Goal: Transaction & Acquisition: Purchase product/service

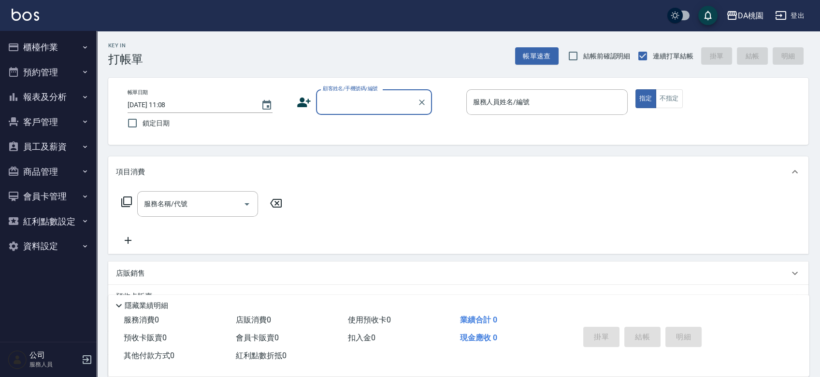
click at [34, 47] on button "櫃檯作業" at bounding box center [48, 47] width 89 height 25
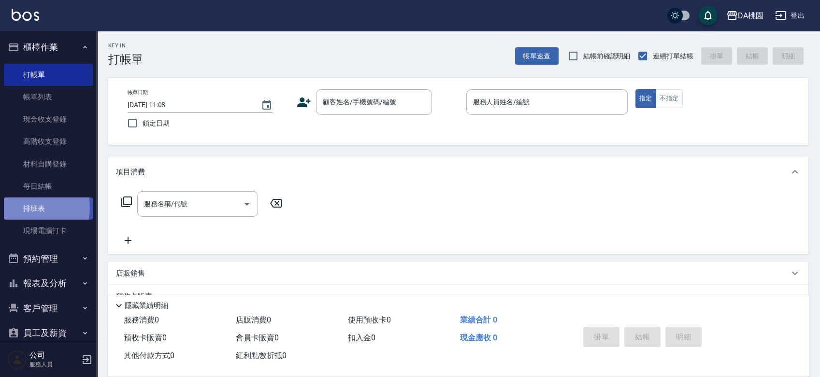
click at [31, 208] on link "排班表" at bounding box center [48, 209] width 89 height 22
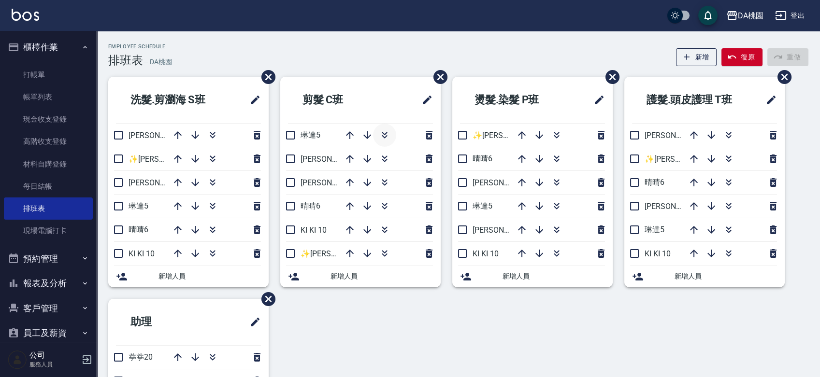
click at [386, 129] on button "button" at bounding box center [384, 135] width 23 height 23
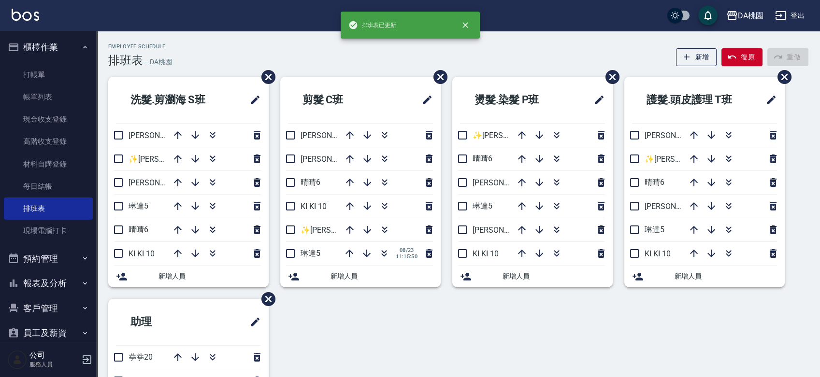
click at [385, 323] on div "洗髮.剪瀏海 S班 愛莉絲3 ✨GARY蓋瑞 ✨16 桑妮8 琳達5 晴晴6 KI KI 10 新增人員 剪髮 C班 愛莉絲3 桑妮8 晴晴6 KI KI 1…" at bounding box center [453, 287] width 712 height 421
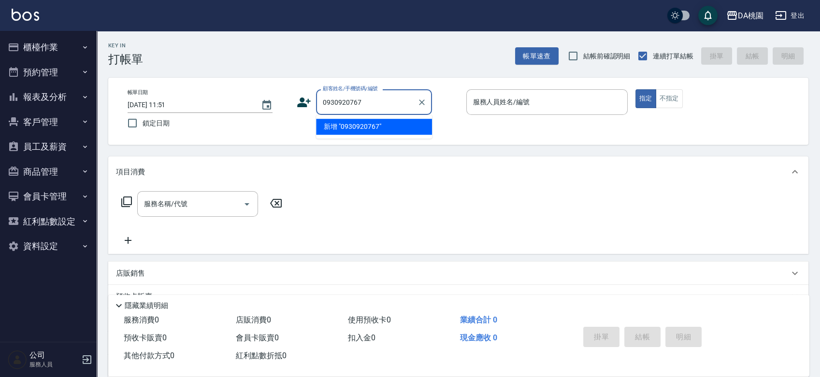
type input "0930920767"
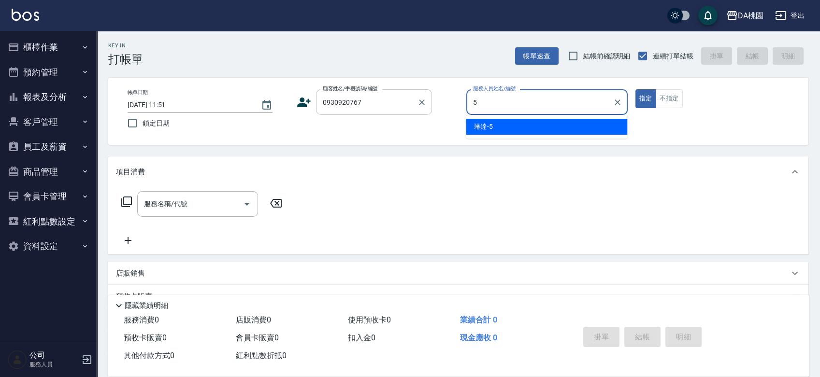
type input "琳達-5"
type button "true"
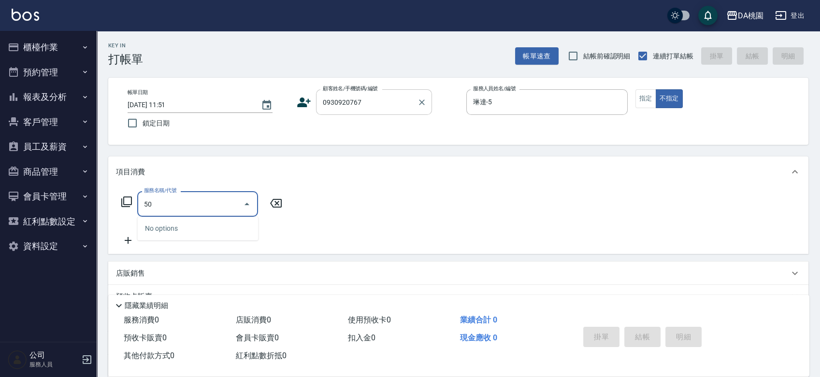
type input "500"
type input "20"
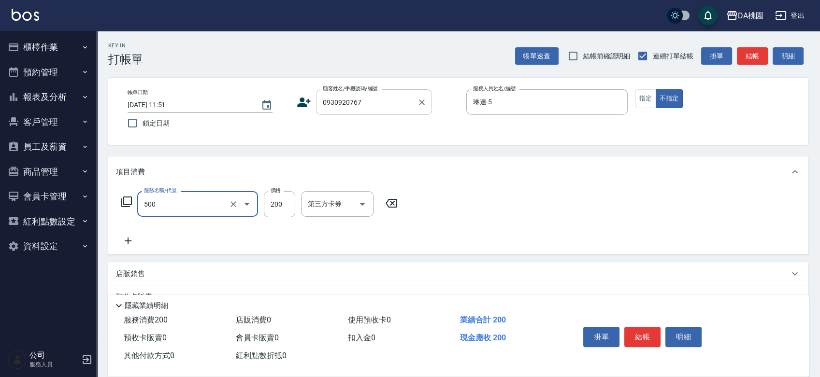
type input "洗髮(500)"
type input "0"
type input "25"
type input "20"
type input "250"
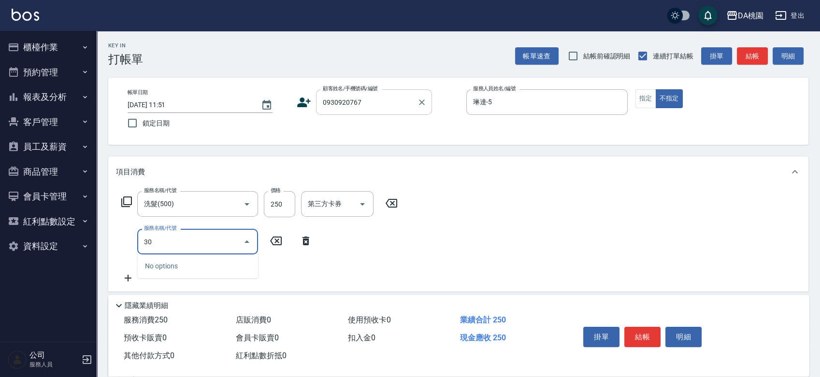
type input "303"
type input "50"
type input "A級剪髮(303)"
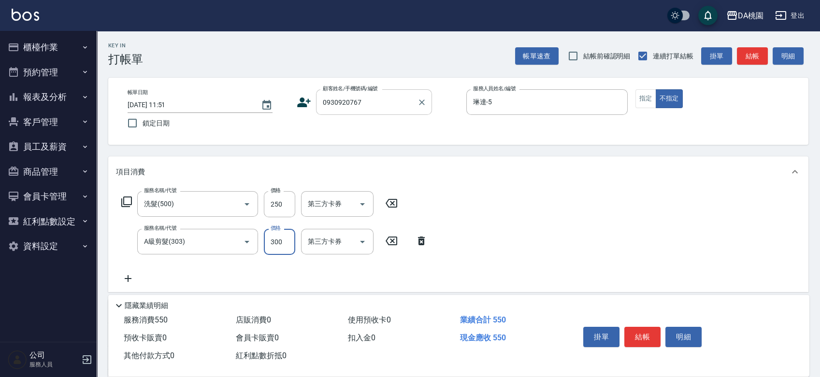
type input "20"
type input "35"
type input "60"
type input "350"
click at [634, 337] on button "結帳" at bounding box center [642, 337] width 36 height 20
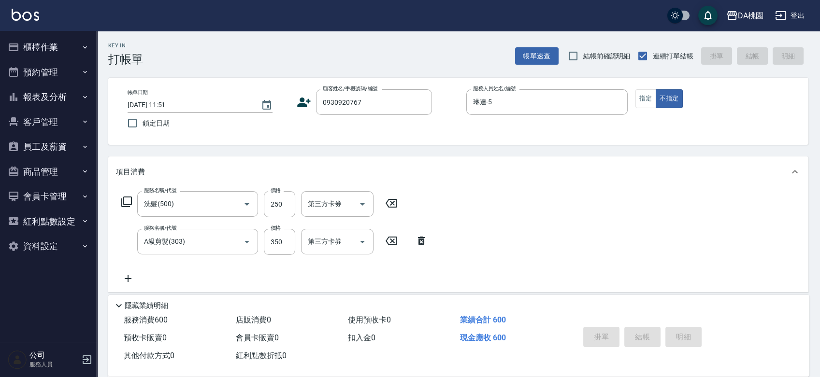
type input "[DATE] 12:11"
type input "0"
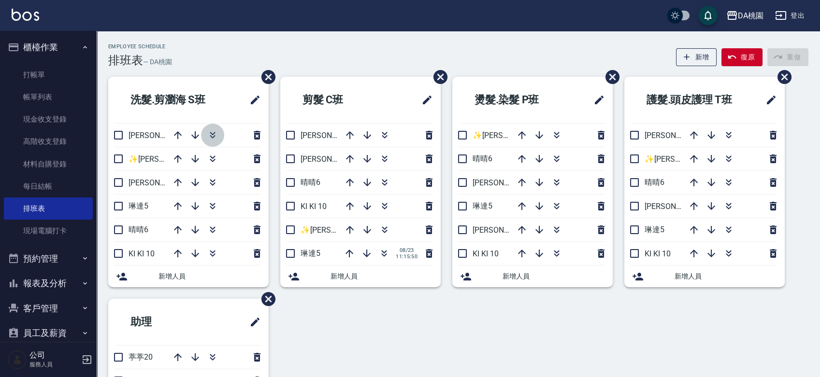
click at [211, 134] on icon "button" at bounding box center [213, 135] width 12 height 12
click at [324, 42] on div "Employee Schedule 排班表 — DA桃園 新增 復原 重做 洗髮.剪瀏海 S班 ✨GARY蓋瑞 ✨16 桑妮8 琳達5 晴晴6 KI KI 1…" at bounding box center [458, 266] width 723 height 471
click at [313, 45] on div "Employee Schedule 排班表 — DA桃園 新增 復原 重做" at bounding box center [458, 55] width 700 height 24
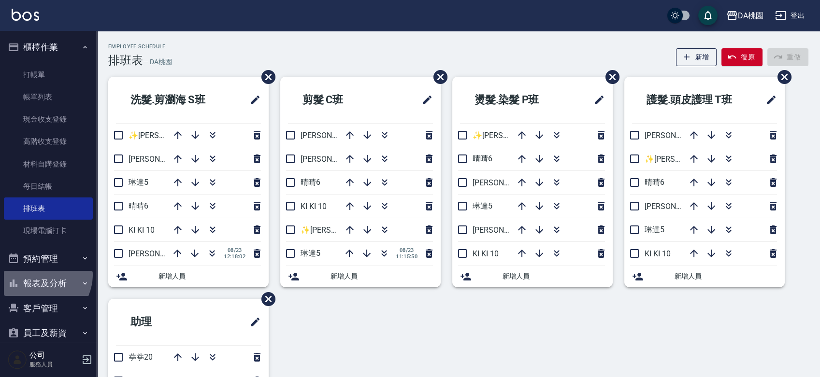
click at [38, 275] on button "報表及分析" at bounding box center [48, 283] width 89 height 25
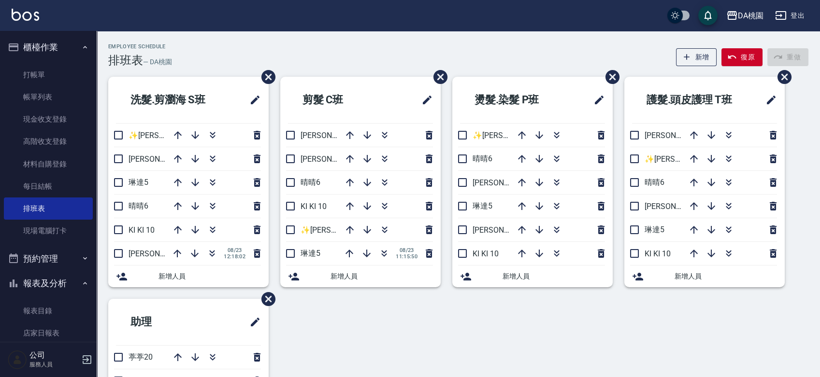
scroll to position [161, 0]
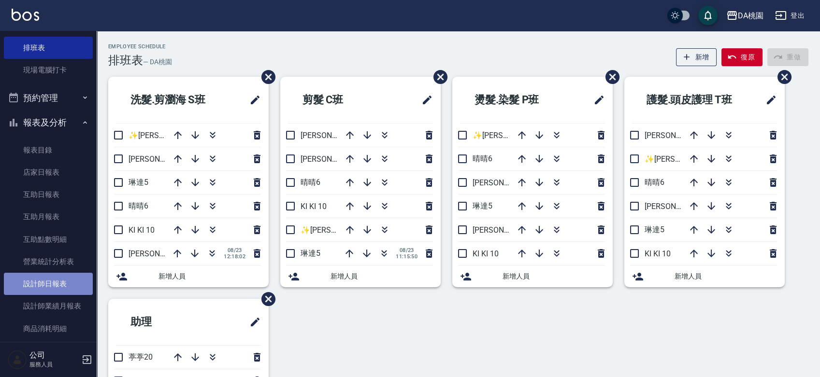
click at [49, 276] on link "設計師日報表" at bounding box center [48, 284] width 89 height 22
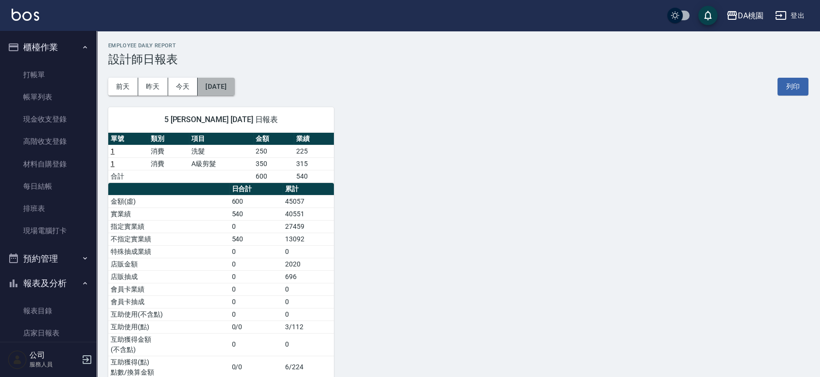
click at [226, 88] on button "[DATE]" at bounding box center [216, 87] width 37 height 18
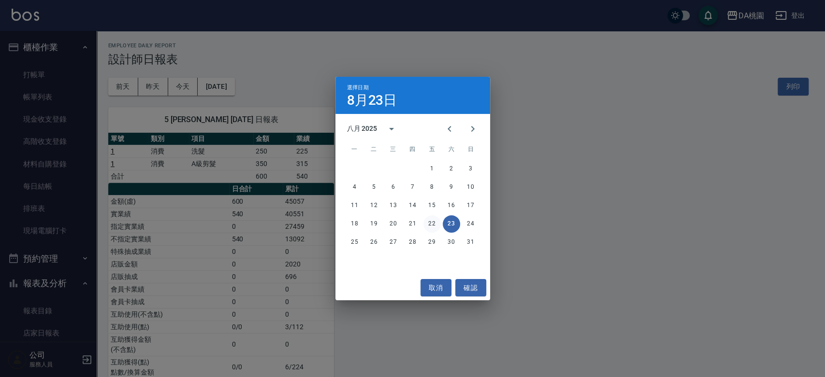
click at [431, 223] on button "22" at bounding box center [431, 223] width 17 height 17
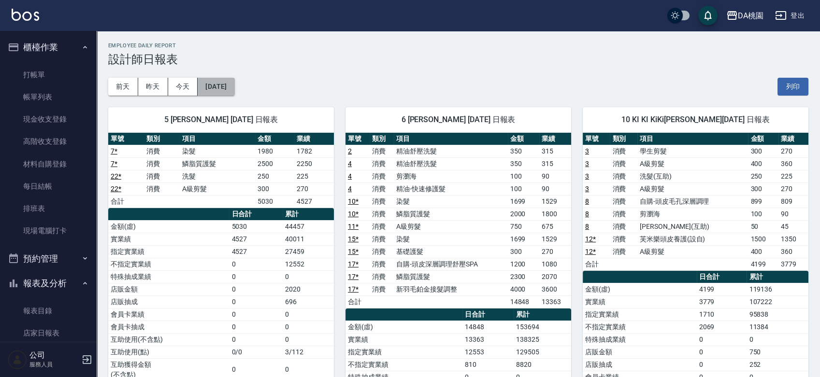
click at [234, 87] on button "2025/08/22" at bounding box center [216, 87] width 37 height 18
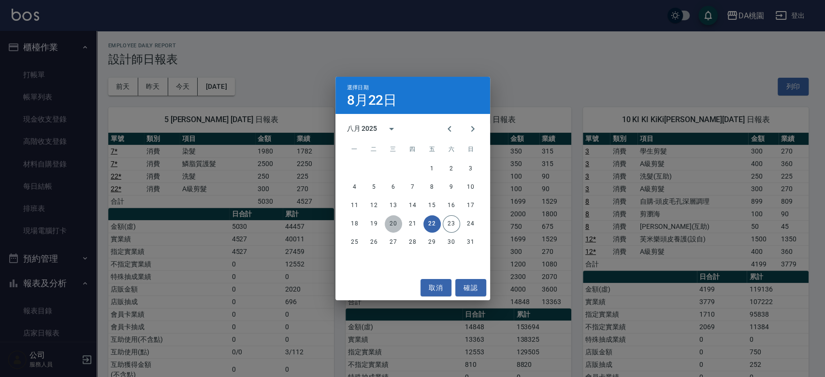
click at [395, 220] on button "20" at bounding box center [393, 223] width 17 height 17
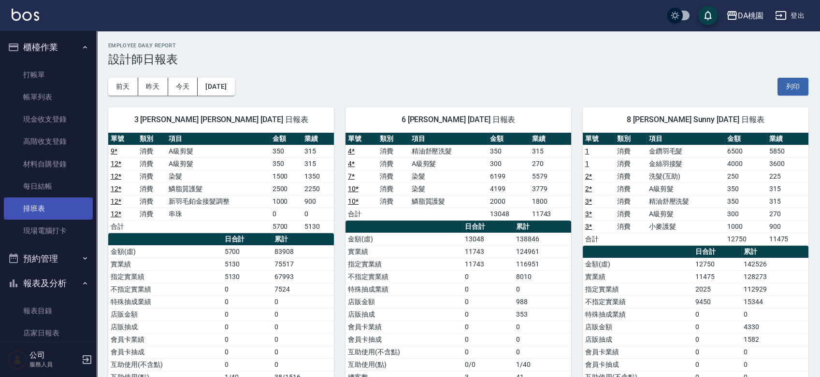
click at [36, 206] on link "排班表" at bounding box center [48, 209] width 89 height 22
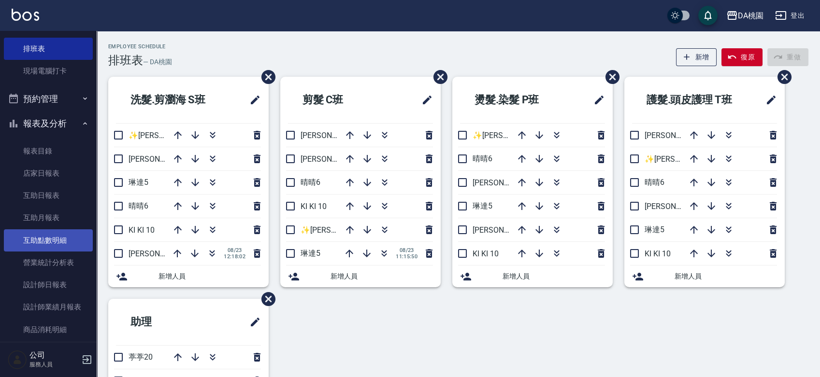
scroll to position [215, 0]
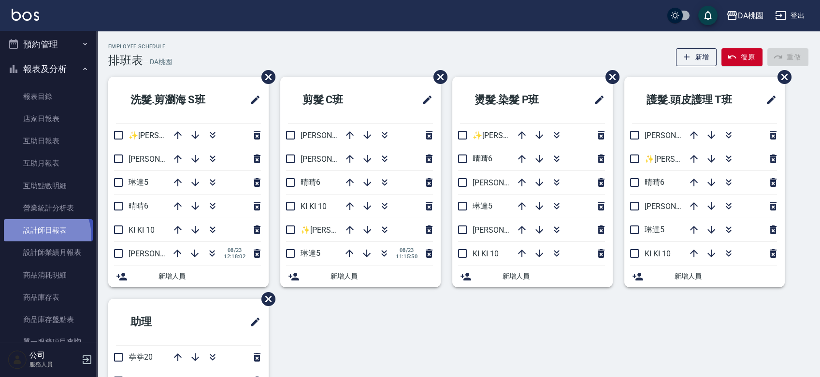
click at [41, 236] on link "設計師日報表" at bounding box center [48, 230] width 89 height 22
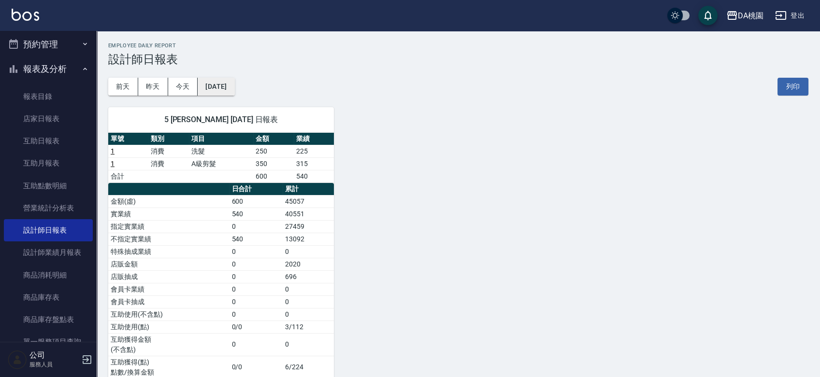
click at [234, 87] on button "2025/08/23" at bounding box center [216, 87] width 37 height 18
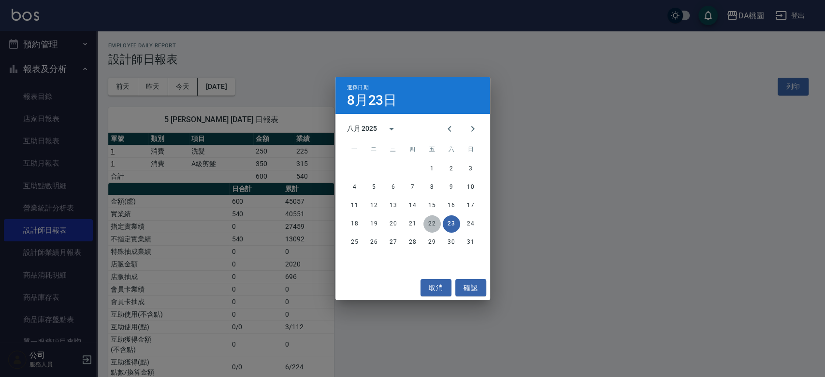
click at [426, 222] on button "22" at bounding box center [431, 223] width 17 height 17
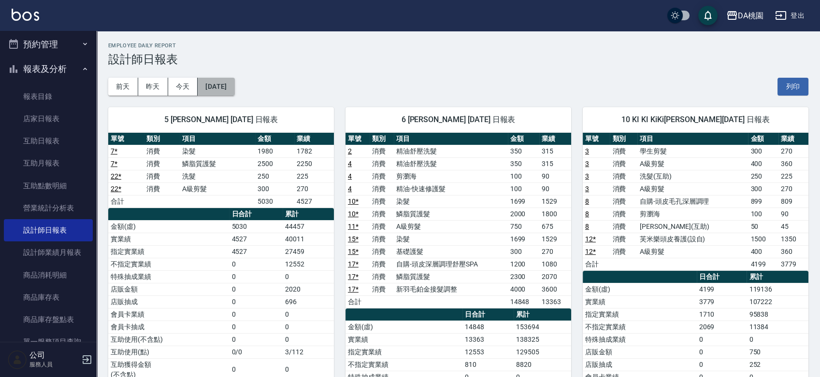
click at [234, 90] on button "2025/08/22" at bounding box center [216, 87] width 37 height 18
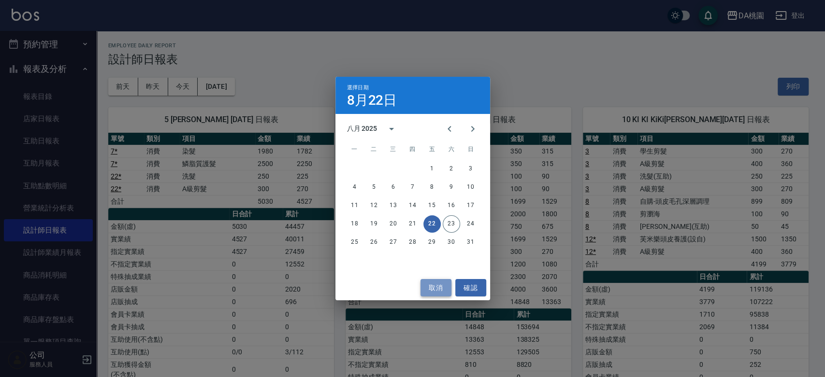
click at [428, 285] on button "取消" at bounding box center [435, 288] width 31 height 18
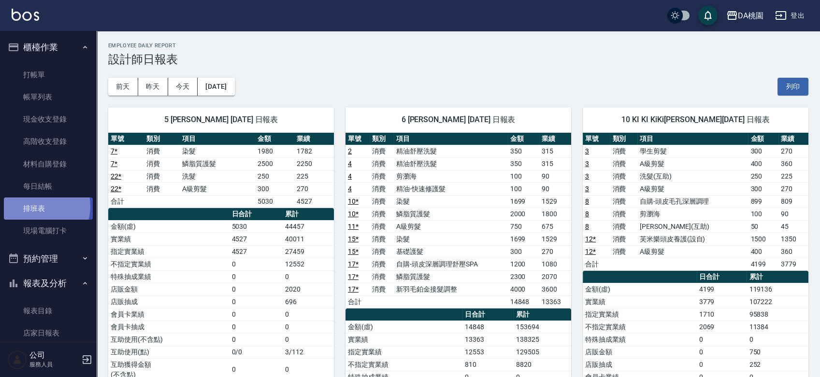
click at [38, 206] on link "排班表" at bounding box center [48, 209] width 89 height 22
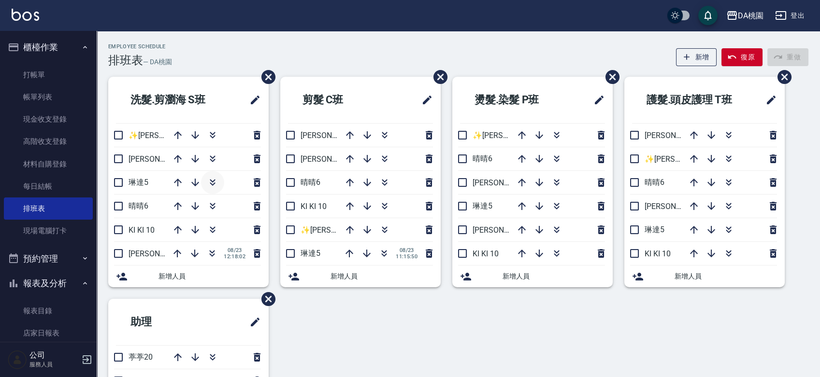
click at [210, 183] on icon "button" at bounding box center [212, 184] width 5 height 3
click at [218, 225] on button "button" at bounding box center [212, 229] width 23 height 23
click at [213, 158] on icon "button" at bounding box center [213, 159] width 12 height 12
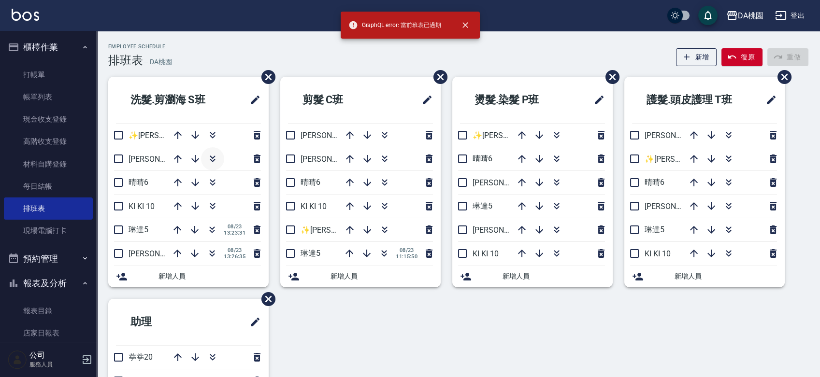
click at [211, 160] on icon "button" at bounding box center [212, 160] width 5 height 3
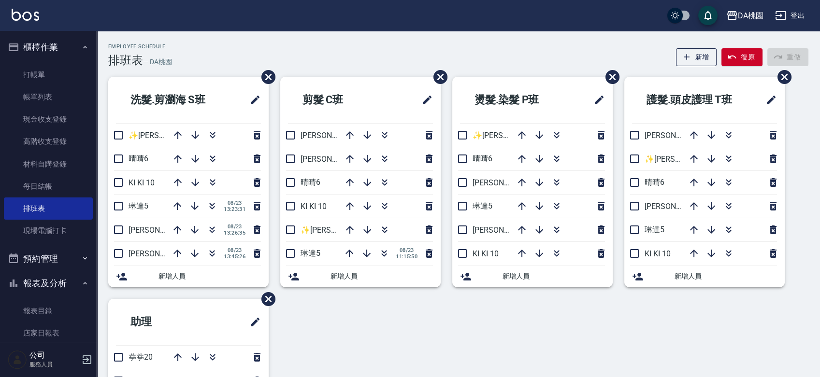
click at [316, 337] on div "洗髮.剪瀏海 S班 ✨GARY蓋瑞 ✨16 晴晴6 KI KI 10 琳達5 08/23 13:23:31 愛莉絲3 08/23 13:26:35 桑妮8 0…" at bounding box center [453, 287] width 712 height 421
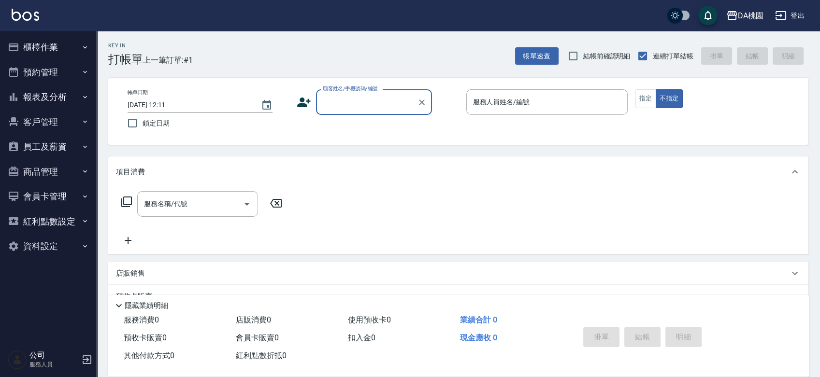
click at [348, 95] on input "顧客姓名/手機號碼/編號" at bounding box center [366, 102] width 93 height 17
type input "00040"
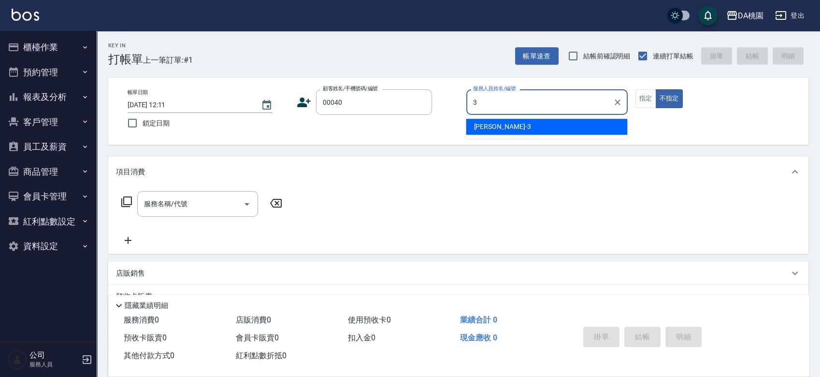
type input "[PERSON_NAME]-3"
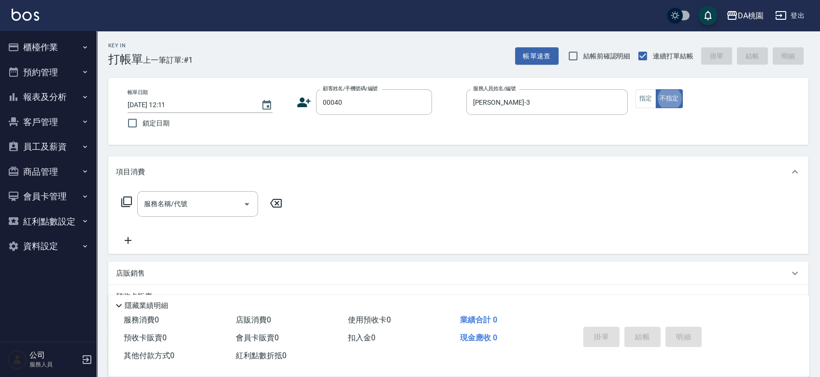
type button "false"
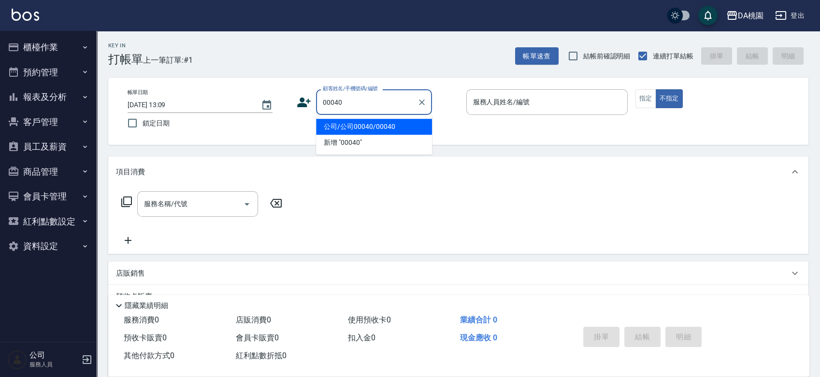
type input "公司/公司00040/00040"
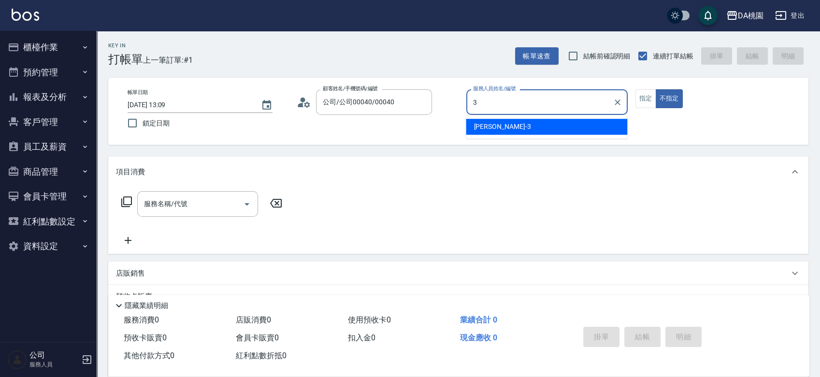
type input "[PERSON_NAME]-3"
type button "false"
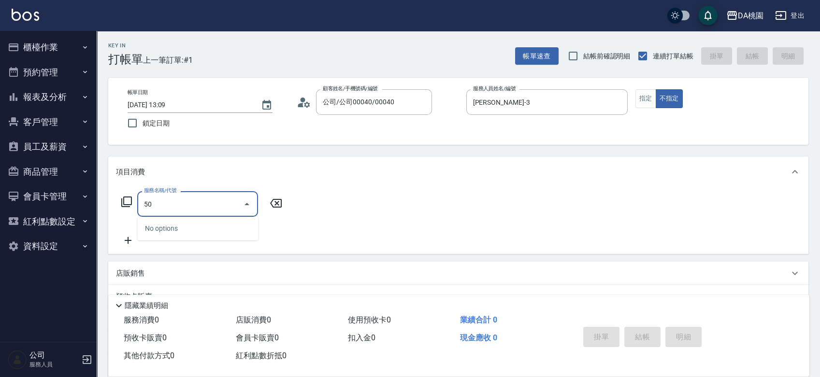
type input "508"
type input "30"
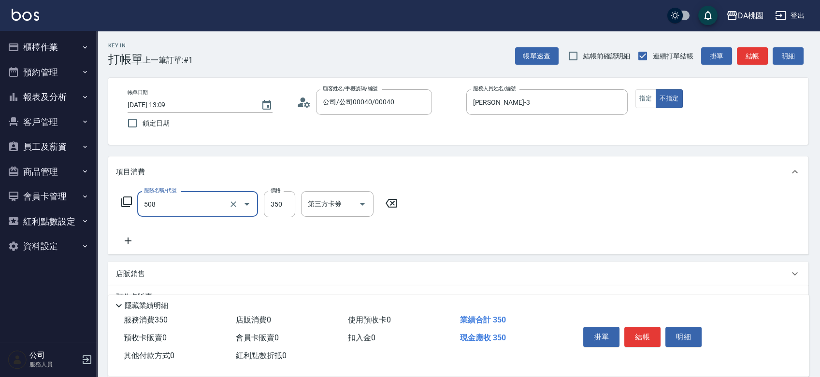
type input "精油舒壓洗髮(508)"
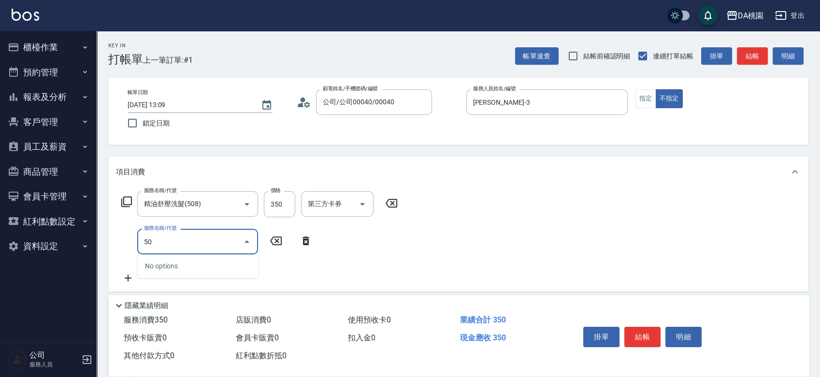
type input "504"
type input "40"
type input "[PERSON_NAME](互助)(504)"
click at [646, 332] on button "結帳" at bounding box center [642, 337] width 36 height 20
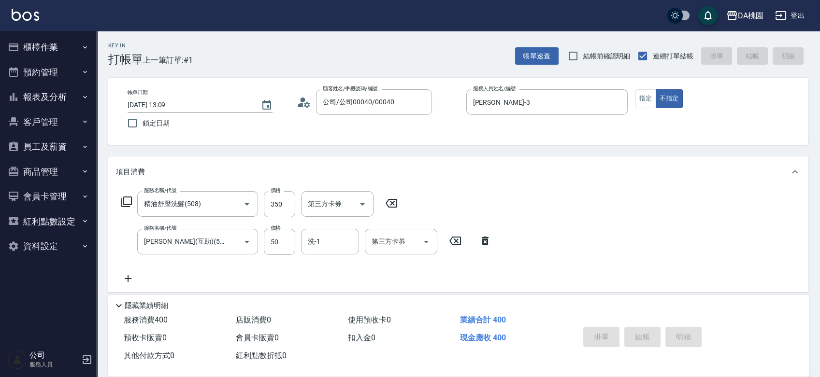
type input "0"
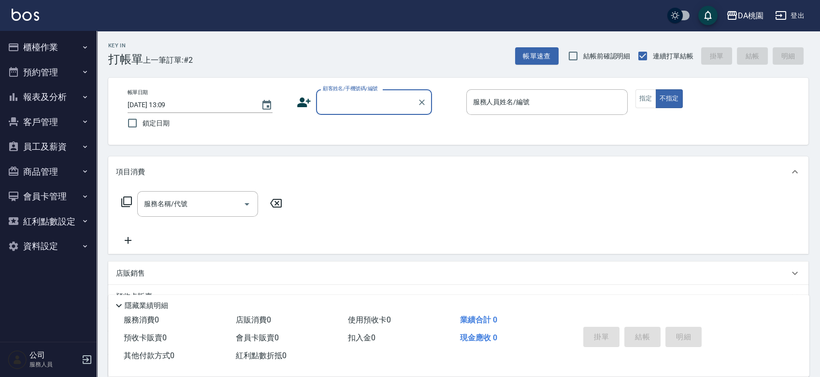
click at [65, 45] on button "櫃檯作業" at bounding box center [48, 47] width 89 height 25
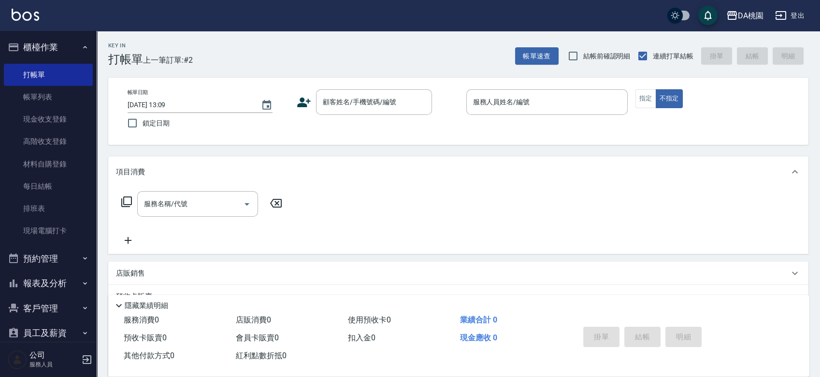
click at [431, 137] on div "帳單日期 2025/08/23 13:09 鎖定日期 顧客姓名/手機號碼/編號 顧客姓名/手機號碼/編號 服務人員姓名/編號 服務人員姓名/編號 指定 不指定" at bounding box center [458, 111] width 700 height 67
click at [327, 108] on input "顧客姓名/手機號碼/編號" at bounding box center [366, 102] width 93 height 17
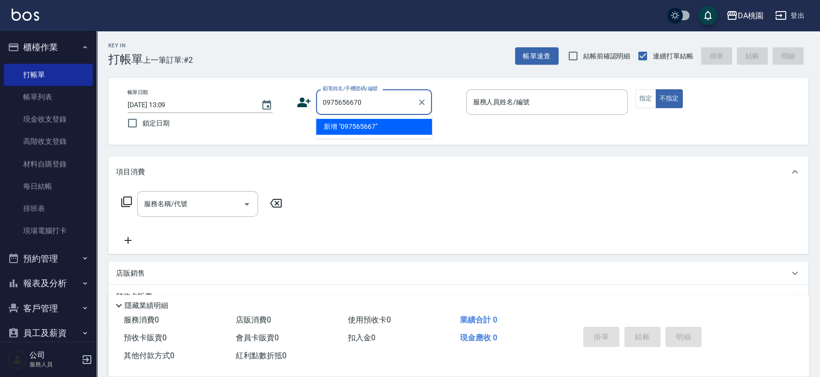
type input "0975656670"
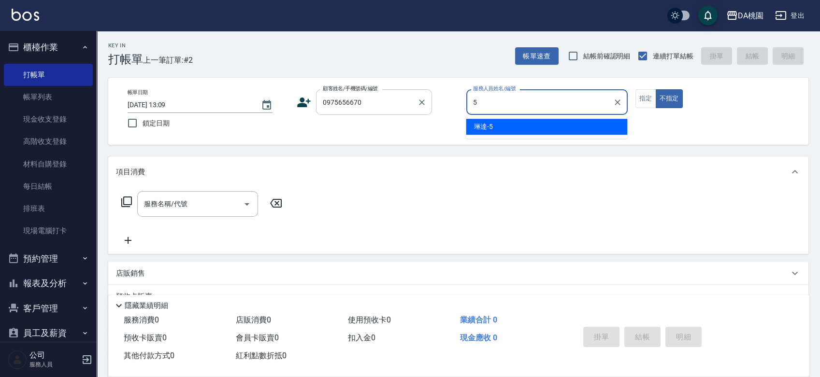
type input "琳達-5"
type button "false"
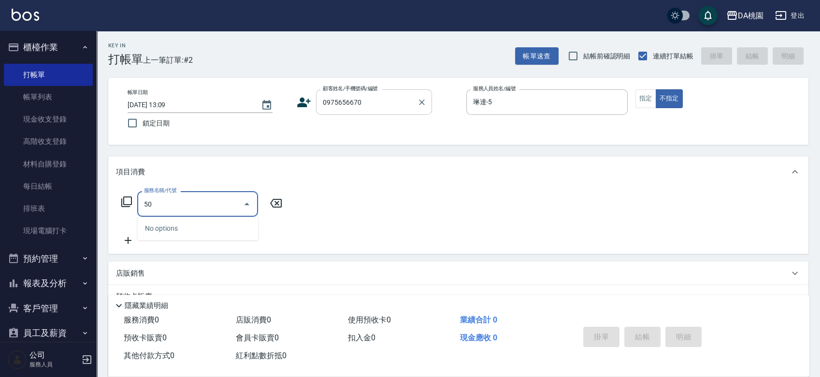
type input "501"
type input "20"
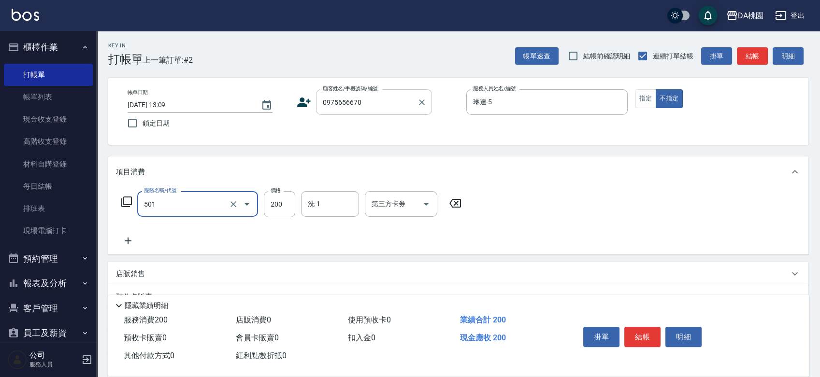
type input "洗髮(互助)(501)"
type input "0"
type input "35"
type input "30"
type input "350"
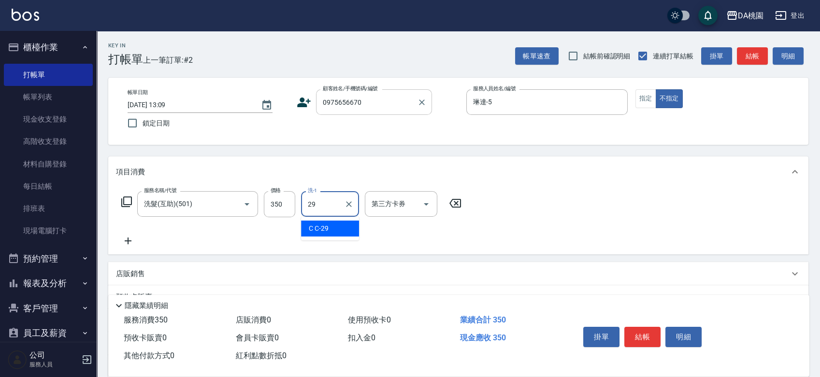
type input "C C-29"
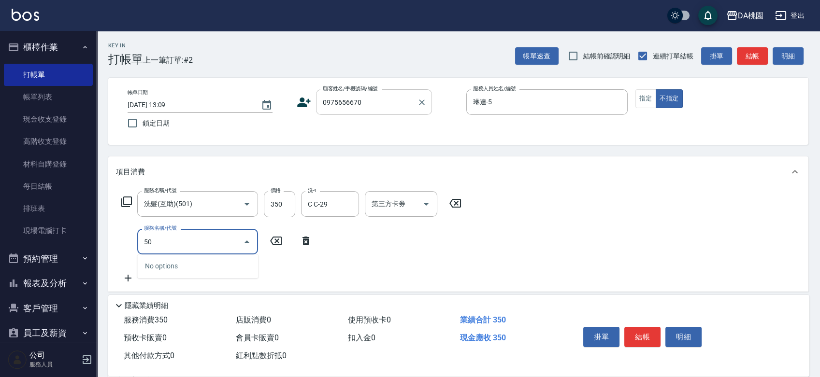
type input "504"
type input "40"
type input "潤絲(互助)(504)"
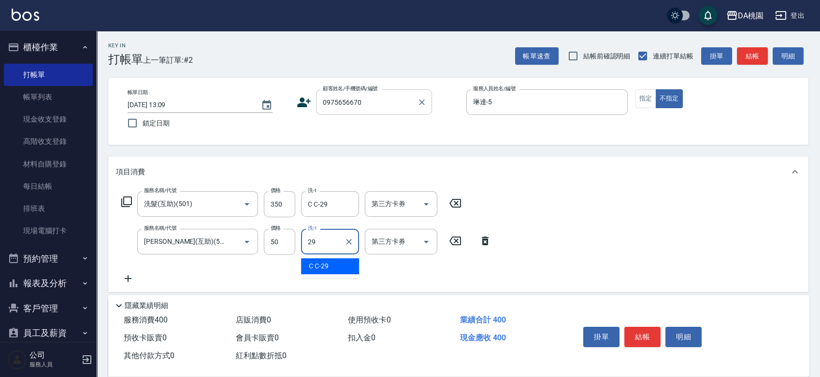
type input "C C-29"
click at [632, 329] on button "結帳" at bounding box center [642, 337] width 36 height 20
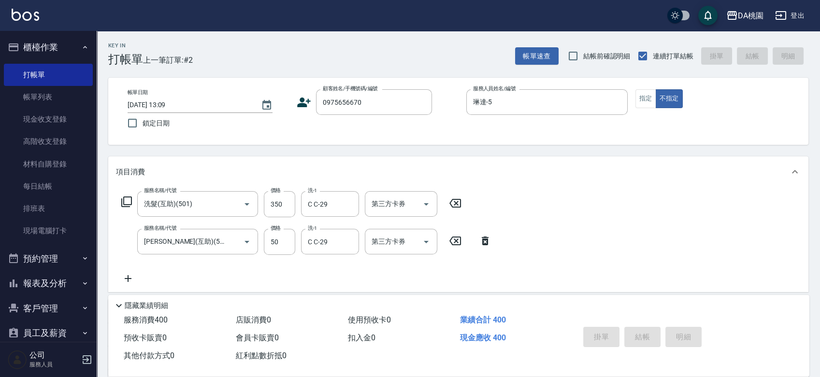
type input "2025/08/23 14:25"
type input "0"
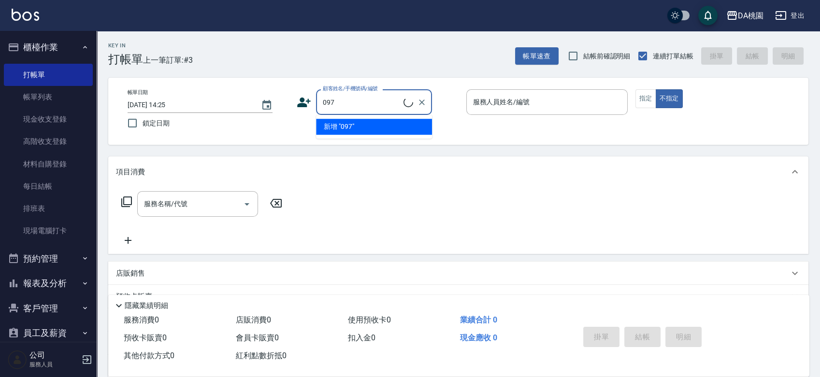
type input "0970"
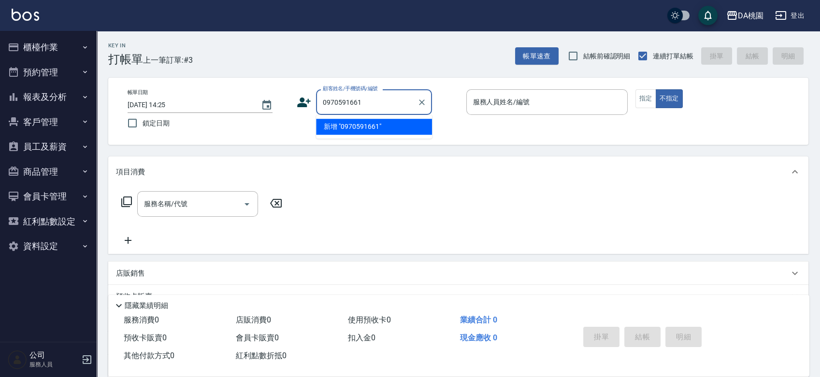
type input "0970591661"
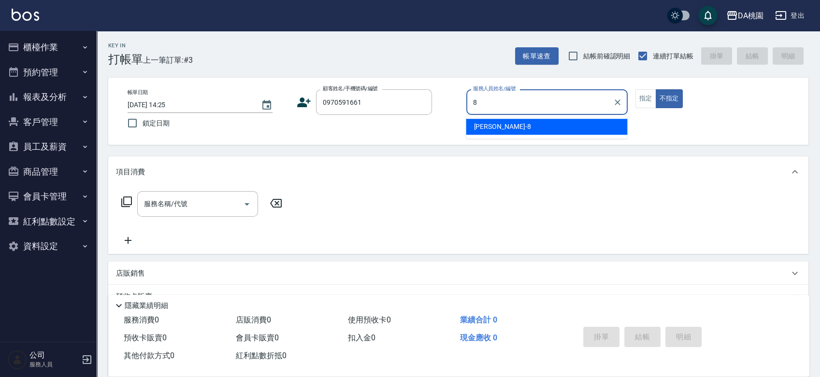
type input "[PERSON_NAME]-8"
type button "false"
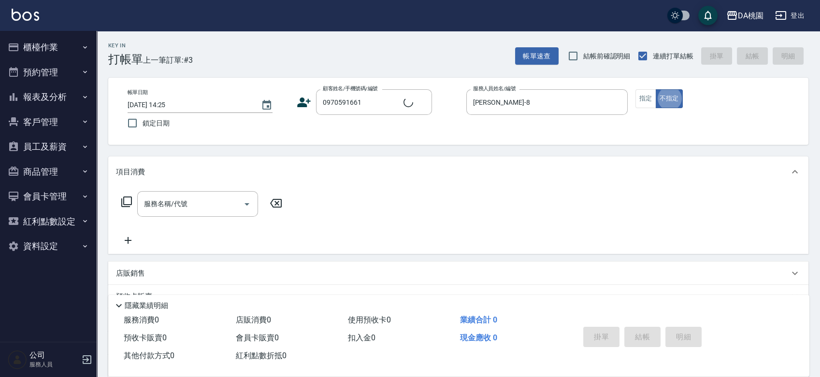
type input "[PERSON_NAME]/0970591661/03678"
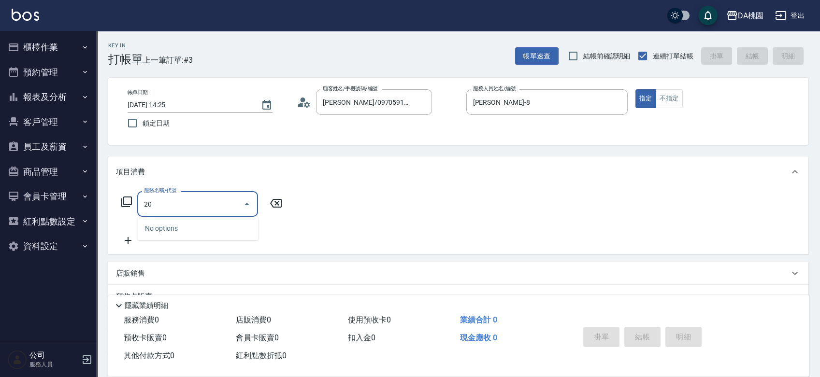
type input "200"
type input "150"
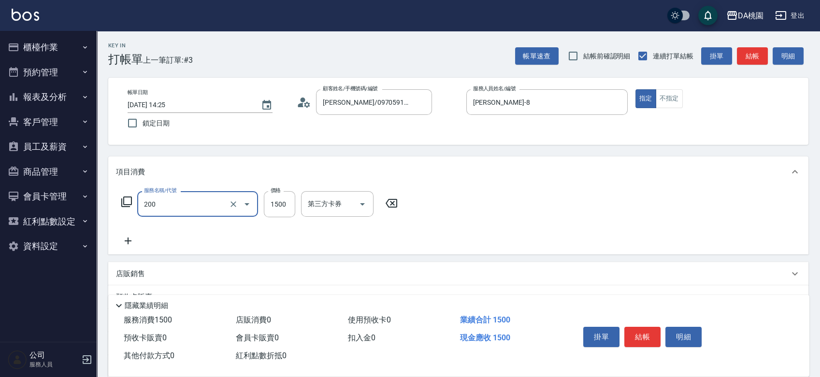
type input "離子燙(200)"
type input "1"
type input "0"
type input "180"
type input "10"
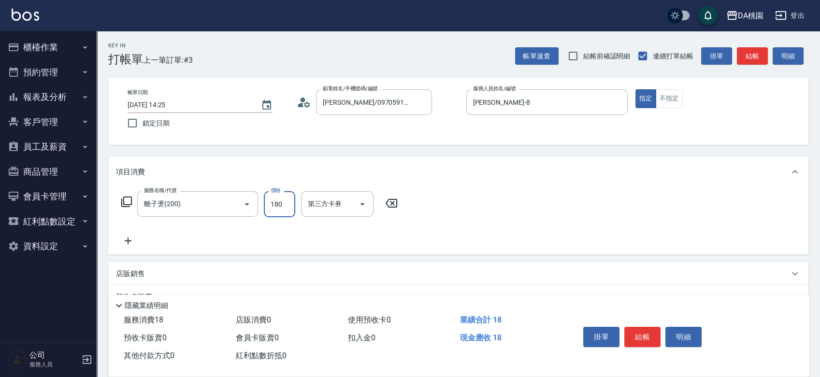
type input "1800"
type input "180"
type input "1800"
click at [644, 335] on button "結帳" at bounding box center [642, 337] width 36 height 20
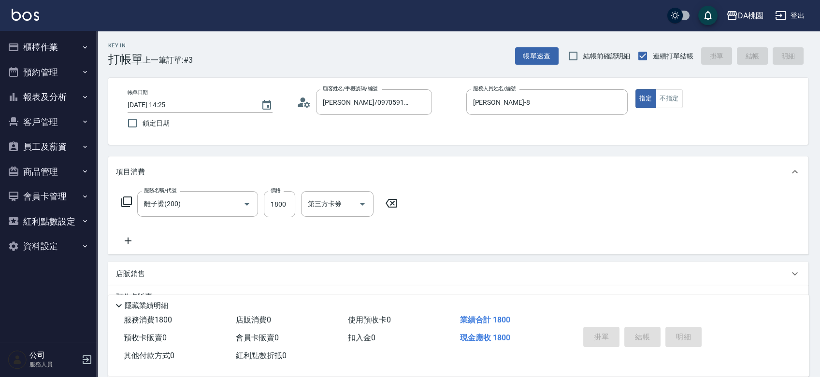
type input "0"
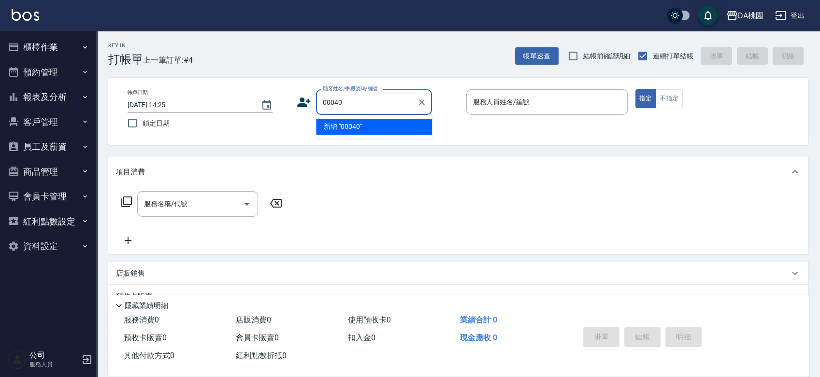
type input "00040"
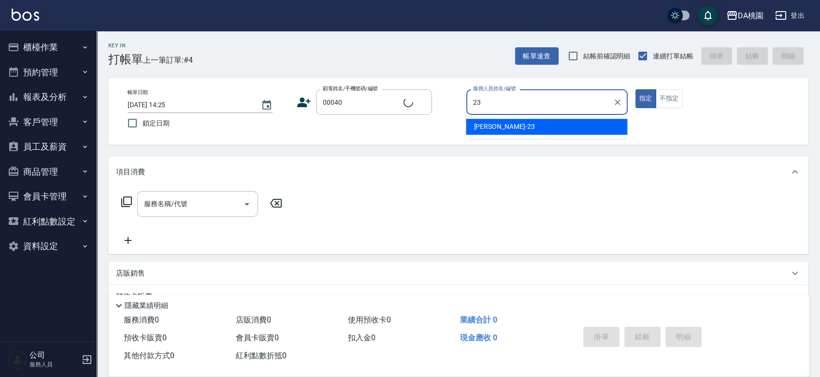
type input "亞瑟 -23"
type button "true"
type input "公司/公司00040/00040"
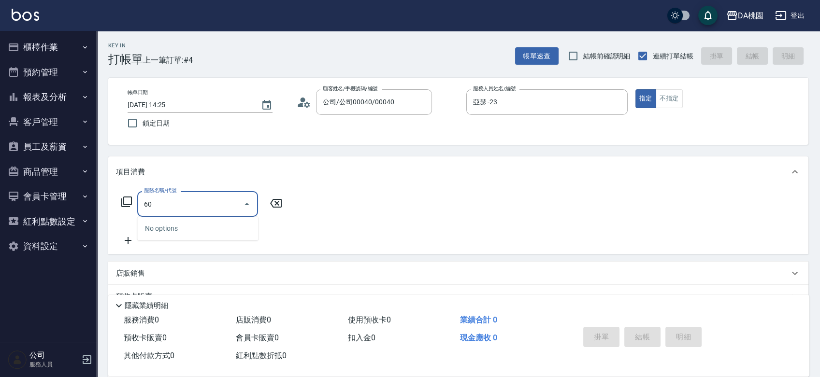
type input "609"
type input "120"
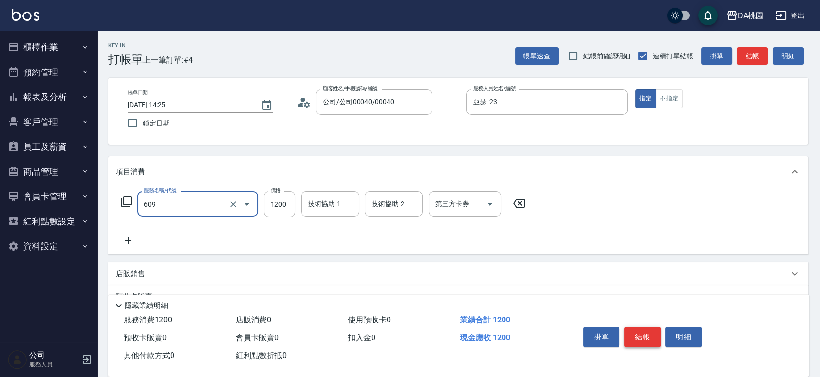
type input "鱗脂質護髮(互助)(609)"
type input "1"
type input "0"
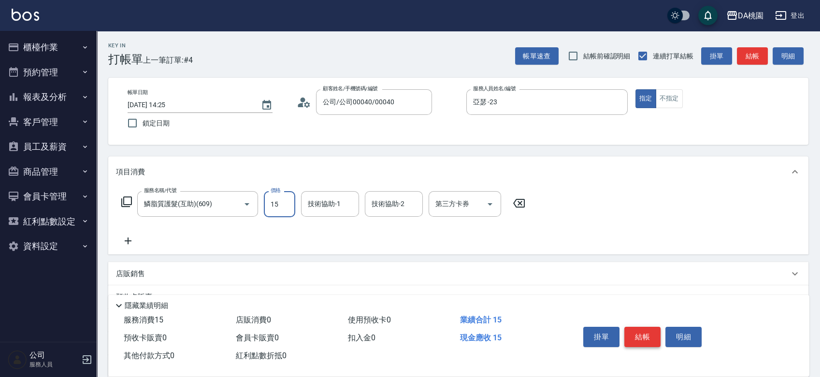
type input "150"
type input "10"
type input "1500"
type input "150"
type input "1500"
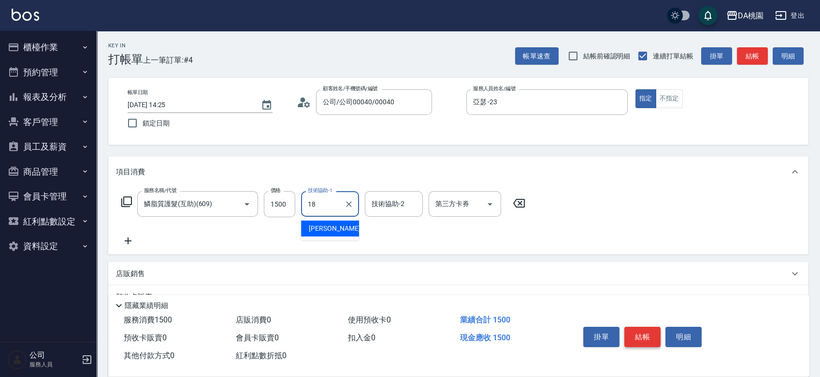
type input "小妤-18"
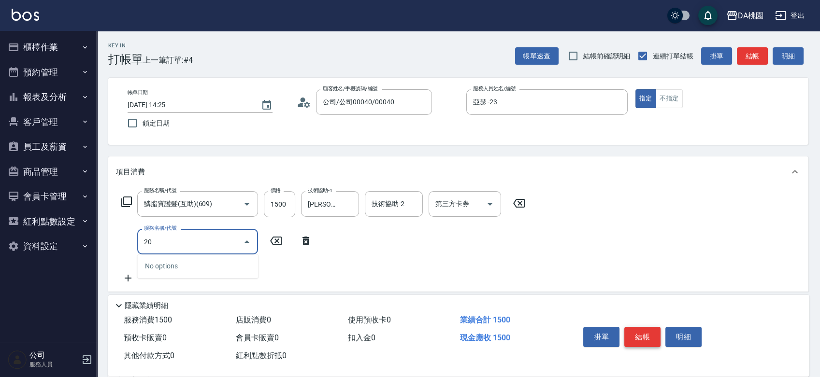
type input "201"
type input "300"
type input "離子燙-互助(201)"
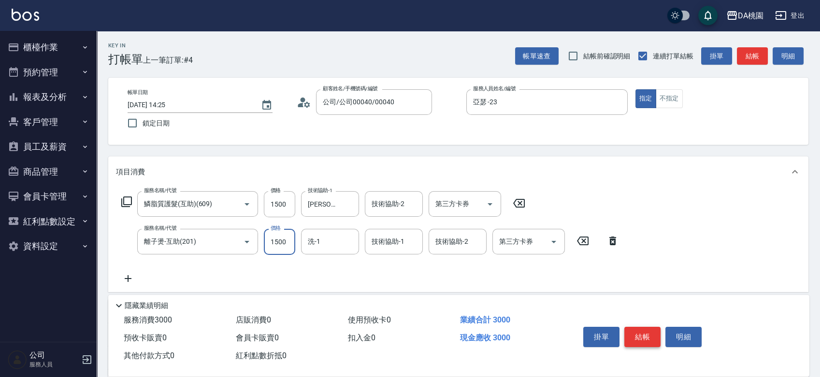
type input "2"
type input "150"
type input "250"
type input "170"
type input "2500"
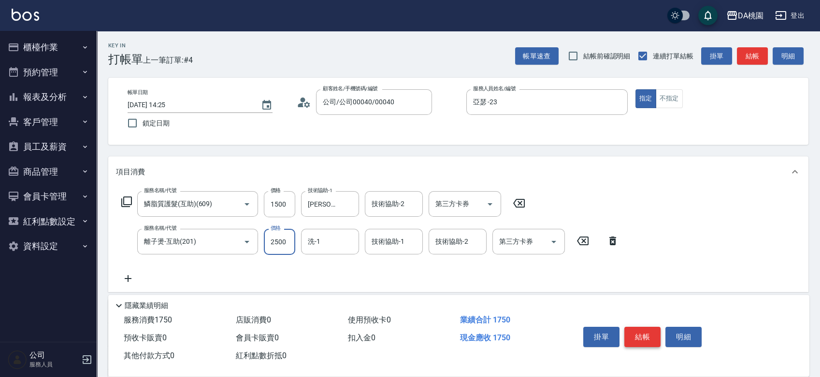
type input "400"
type input "2500"
type input "小妤-18"
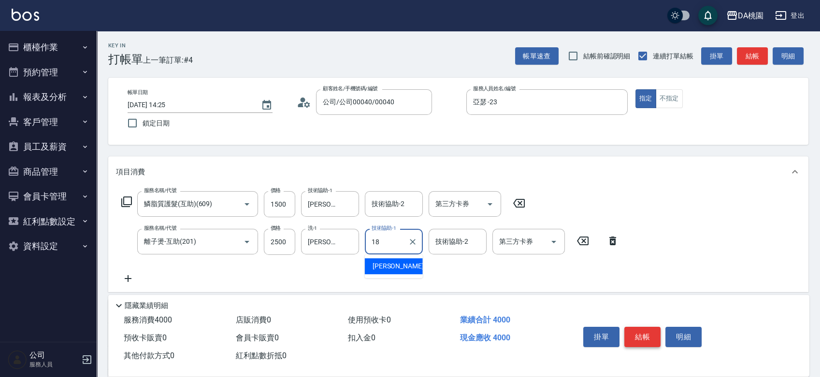
type input "小妤-18"
click at [644, 335] on button "結帳" at bounding box center [642, 337] width 36 height 20
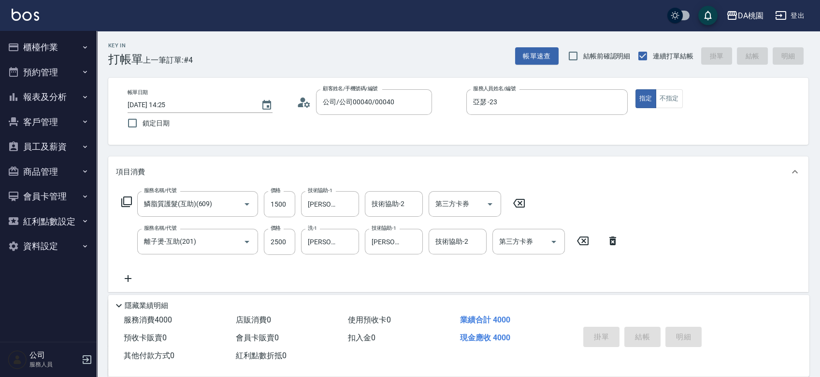
type input "2025/08/23 14:26"
type input "0"
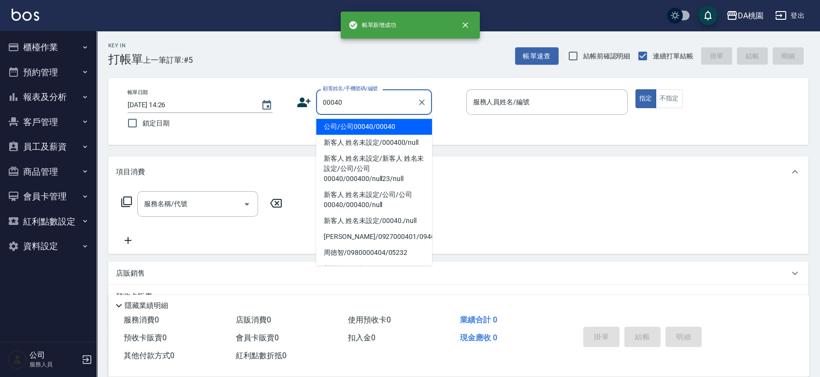
type input "公司/公司00040/00040"
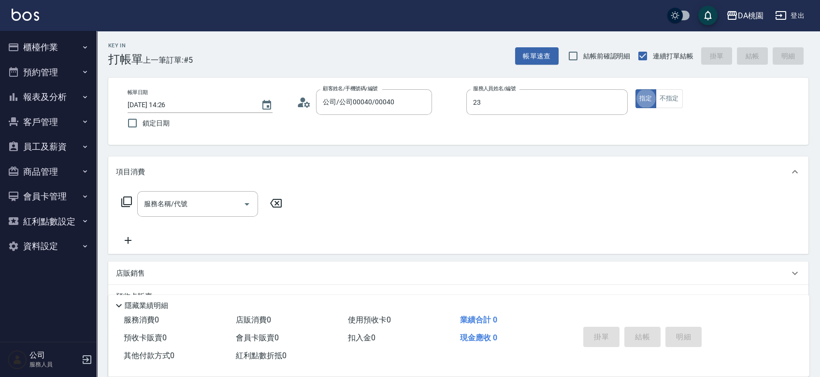
type input "亞瑟 -23"
type input "603"
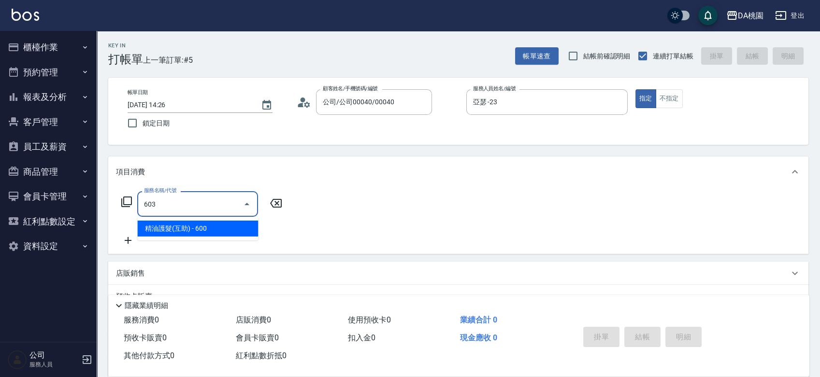
type input "60"
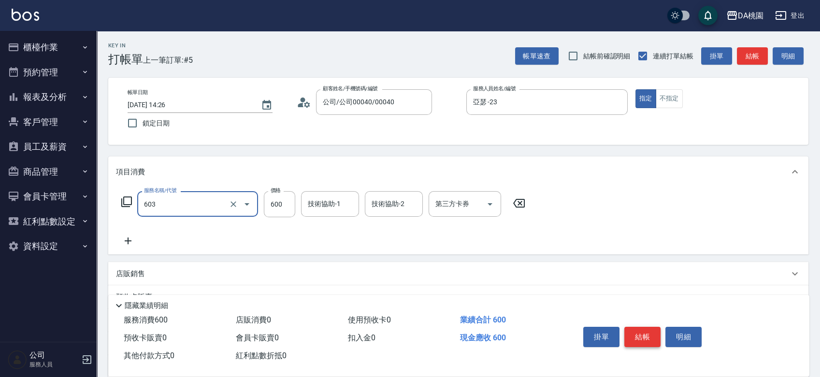
type input "精油護髮(互助)(603)"
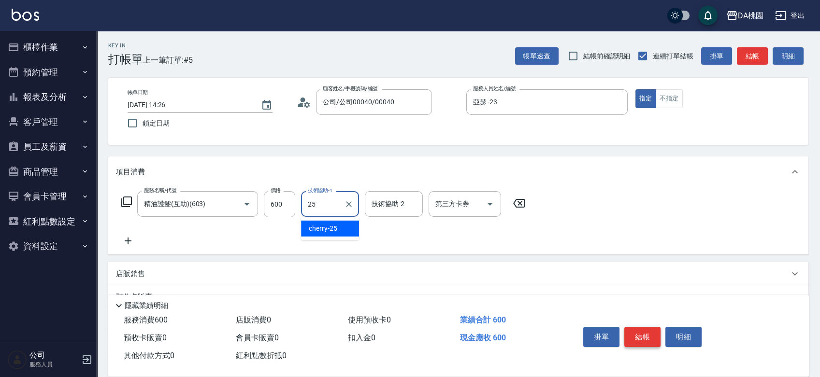
type input "cherry-25"
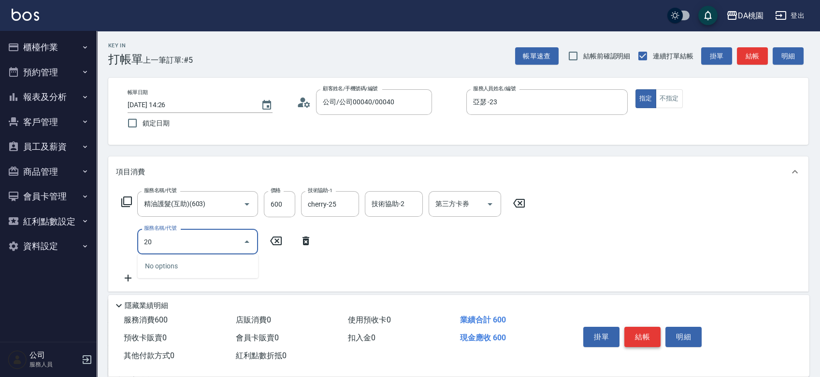
type input "201"
type input "210"
type input "離子燙-互助(201)"
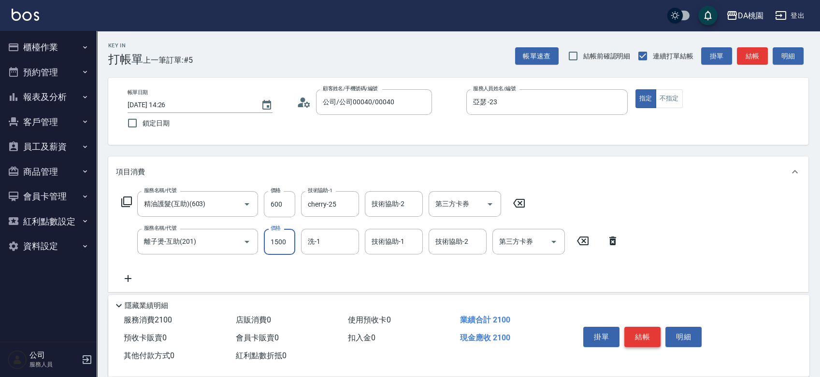
type input "1"
type input "60"
type input "180"
type input "70"
type input "1800"
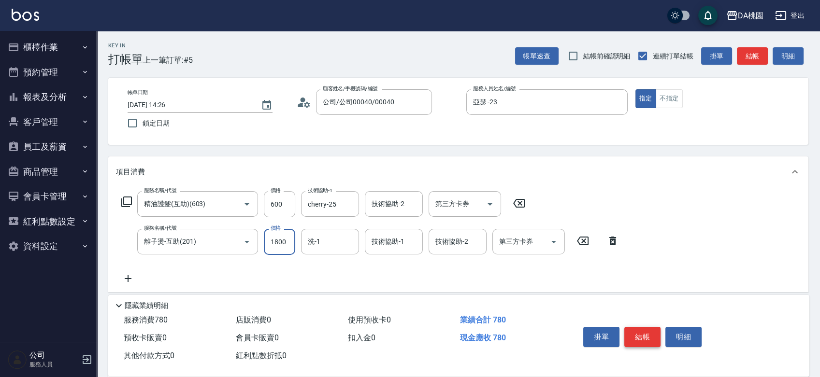
type input "240"
type input "1800"
type input "cherry-25"
click at [644, 335] on button "結帳" at bounding box center [642, 337] width 36 height 20
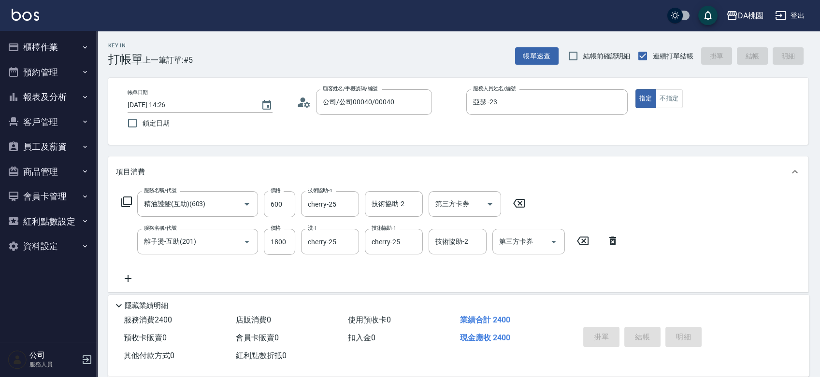
type input "0"
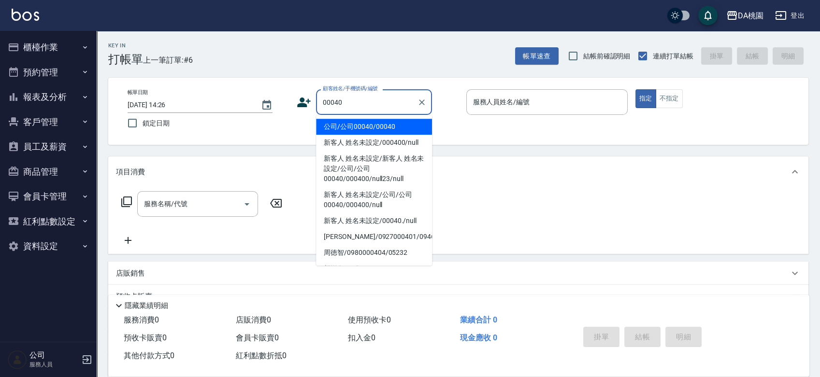
type input "公司/公司00040/00040"
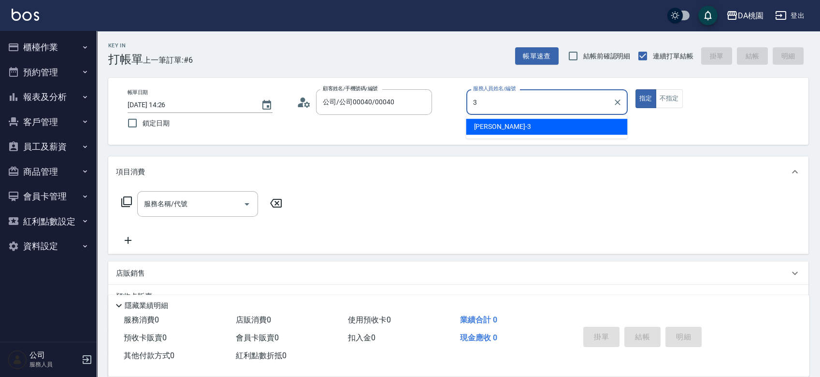
type input "[PERSON_NAME]-3"
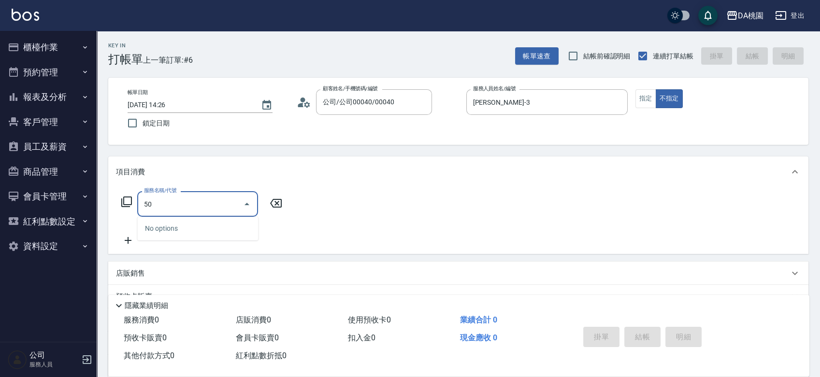
type input "508"
type input "30"
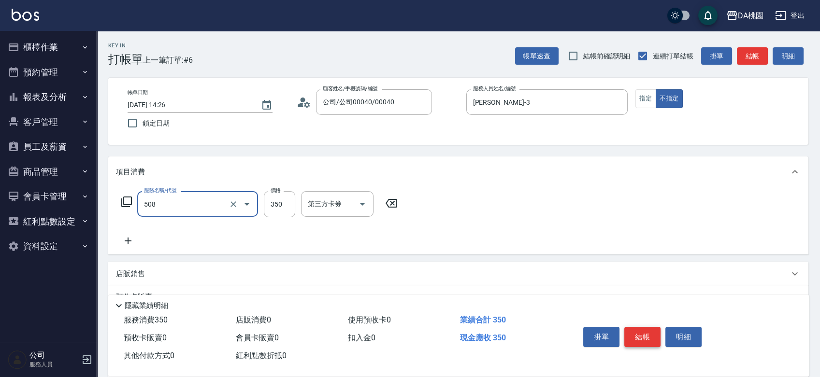
type input "精油舒壓洗髮(508)"
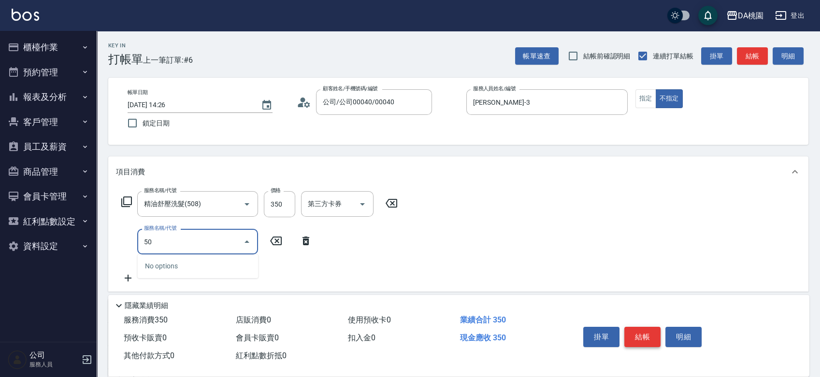
type input "504"
type input "40"
type input "潤絲(互助)(504)"
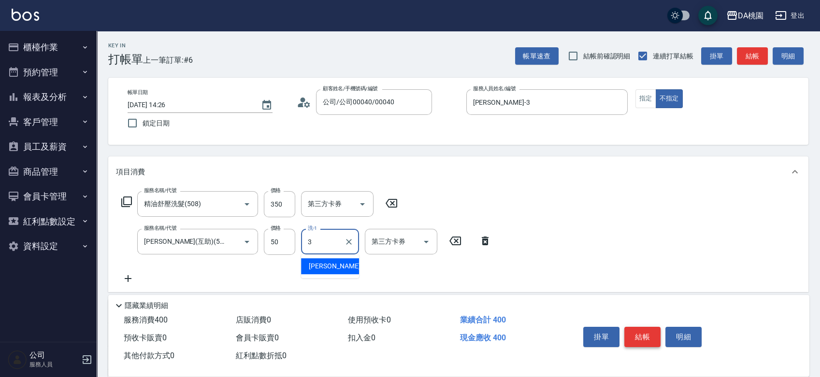
type input "[PERSON_NAME]-3"
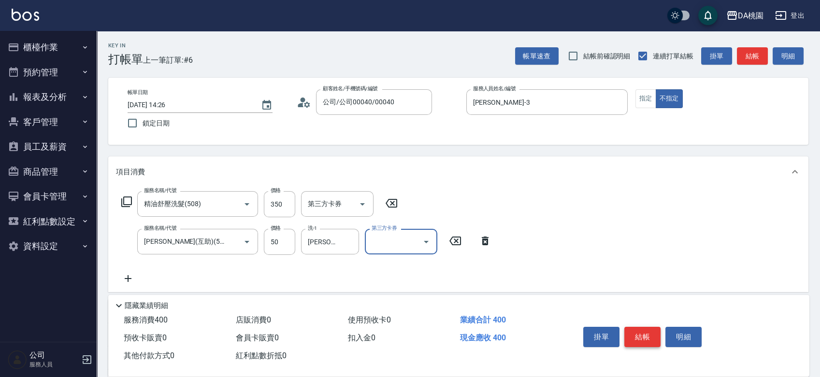
click at [644, 335] on button "結帳" at bounding box center [642, 337] width 36 height 20
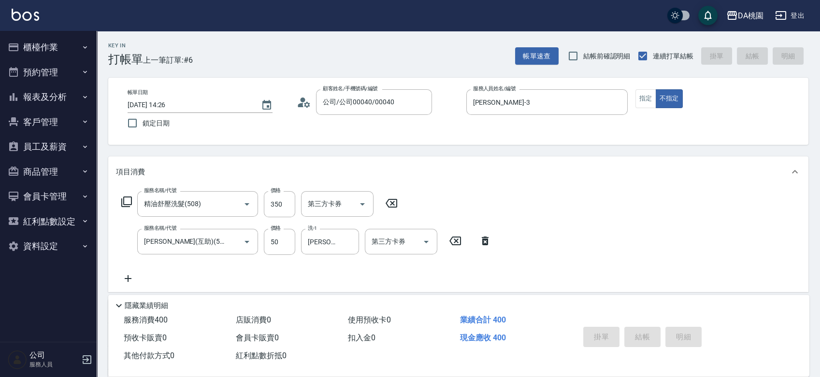
type input "0"
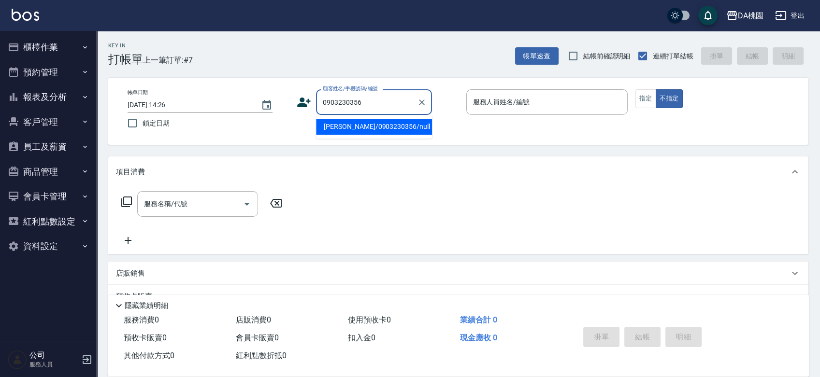
type input "劉至軒/0903230356/null"
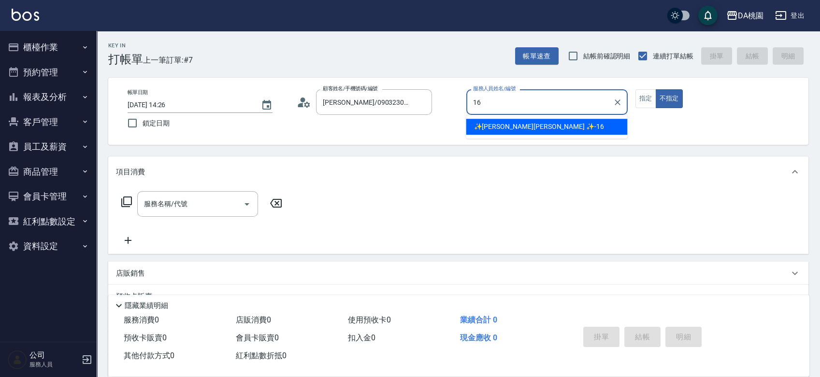
type input "✨GARY蓋瑞 ✨-16"
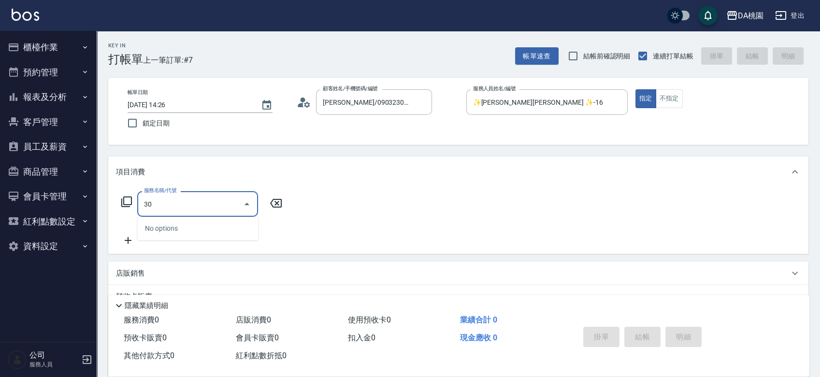
type input "303"
type input "30"
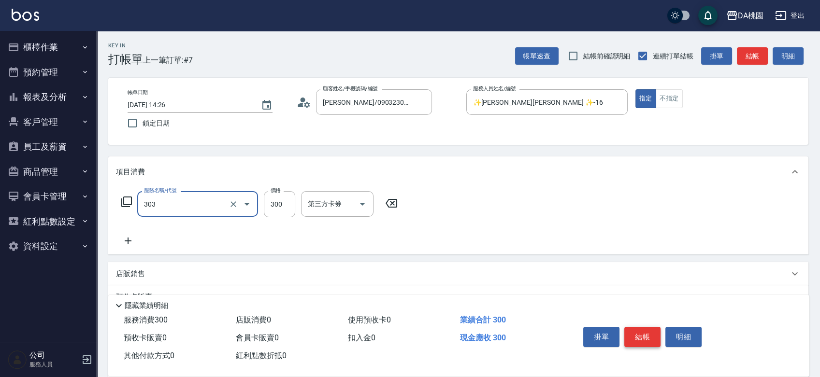
type input "A級剪髮(303)"
type input "5"
type input "0"
type input "50"
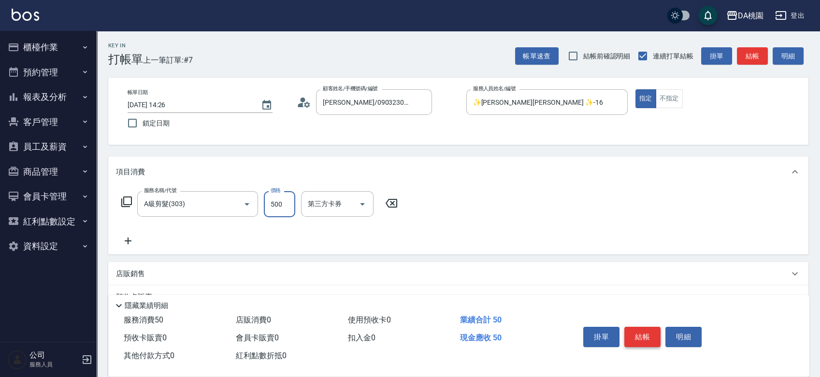
type input "500"
click at [644, 335] on button "結帳" at bounding box center [642, 337] width 36 height 20
type input "0"
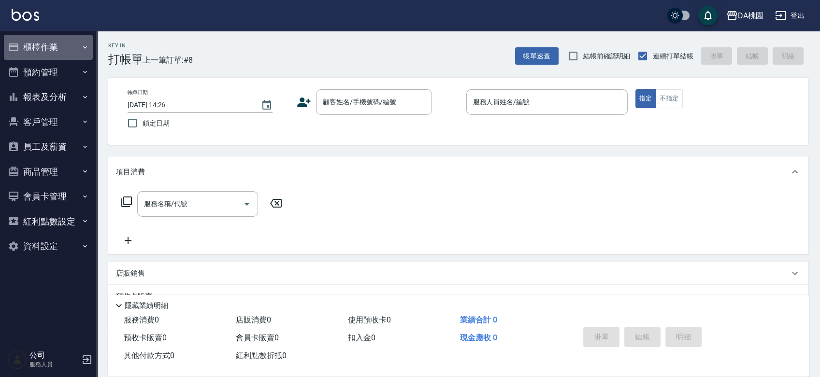
click at [30, 50] on button "櫃檯作業" at bounding box center [48, 47] width 89 height 25
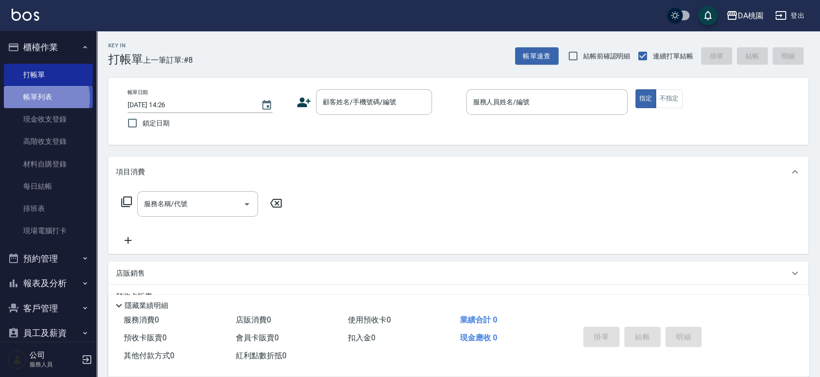
click at [33, 99] on link "帳單列表" at bounding box center [48, 97] width 89 height 22
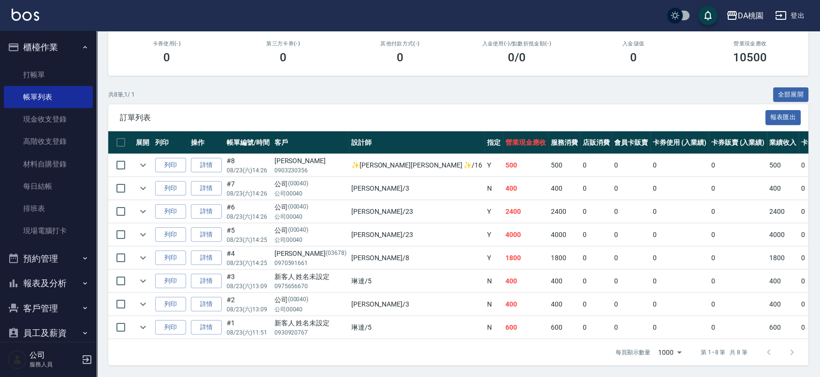
scroll to position [115, 0]
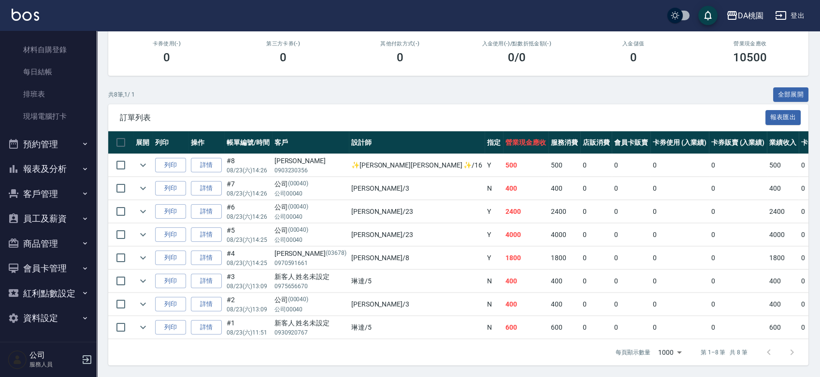
click at [47, 162] on button "報表及分析" at bounding box center [48, 169] width 89 height 25
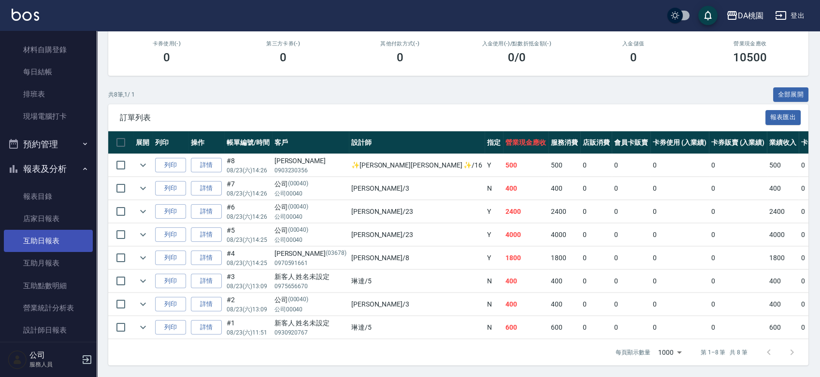
scroll to position [222, 0]
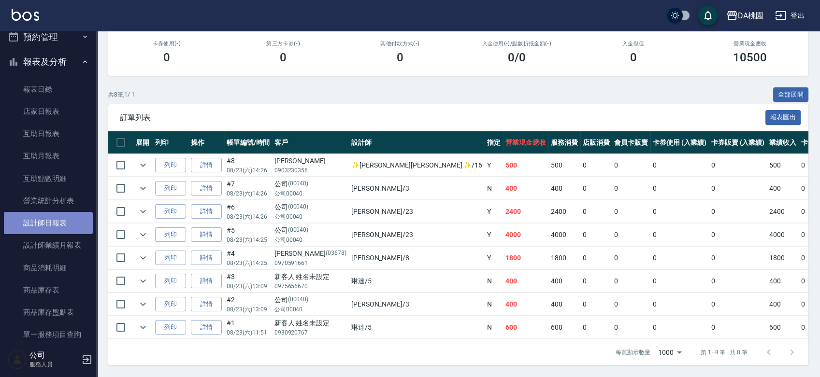
click at [57, 216] on link "設計師日報表" at bounding box center [48, 223] width 89 height 22
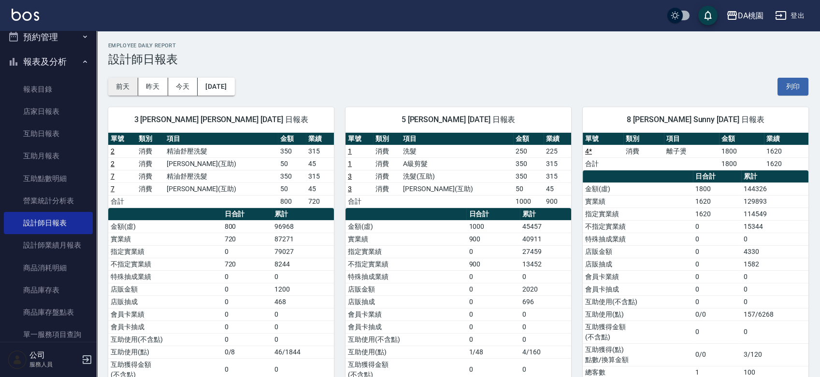
click at [132, 90] on button "前天" at bounding box center [123, 87] width 30 height 18
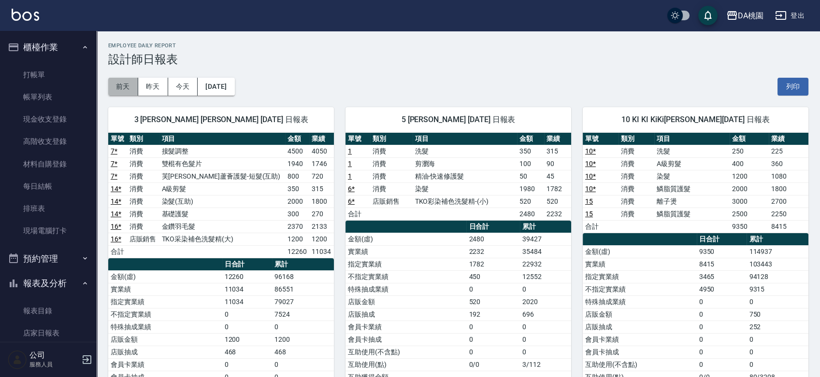
click at [130, 86] on button "前天" at bounding box center [123, 87] width 30 height 18
click at [146, 86] on button "昨天" at bounding box center [153, 87] width 30 height 18
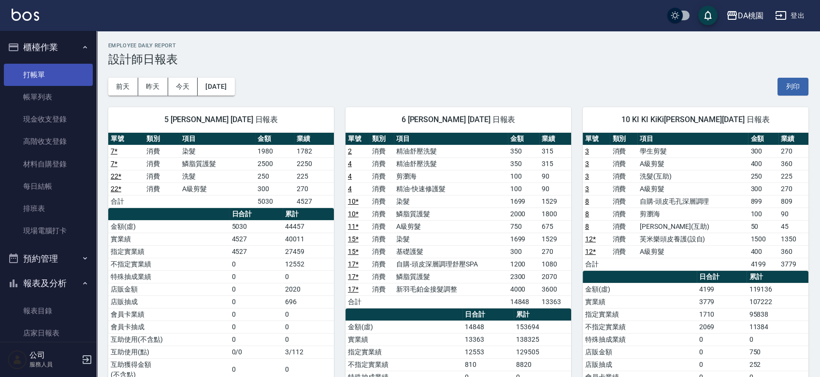
click at [46, 75] on link "打帳單" at bounding box center [48, 75] width 89 height 22
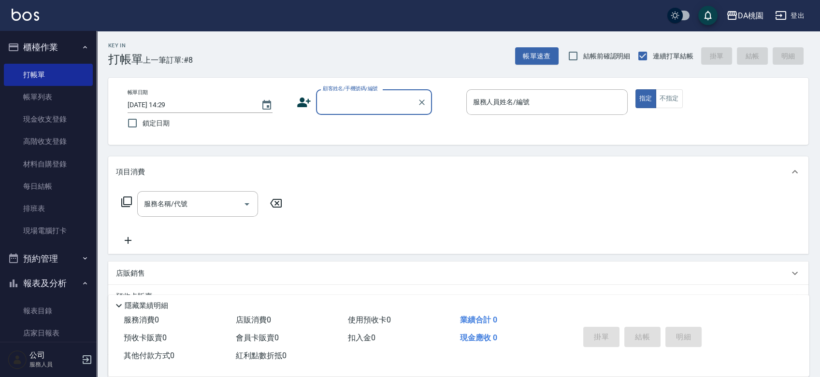
click at [449, 123] on div "帳單日期 2025/08/23 14:29 鎖定日期 顧客姓名/手機號碼/編號 顧客姓名/手機號碼/編號 服務人員姓名/編號 服務人員姓名/編號 指定 不指定" at bounding box center [458, 111] width 677 height 44
click at [453, 97] on div "顧客姓名/手機號碼/編號 顧客姓名/手機號碼/編號" at bounding box center [377, 102] width 161 height 26
click at [446, 124] on div "帳單日期 2025/08/23 14:29 鎖定日期 顧客姓名/手機號碼/編號 顧客姓名/手機號碼/編號 服務人員姓名/編號 服務人員姓名/編號 指定 不指定" at bounding box center [458, 111] width 677 height 44
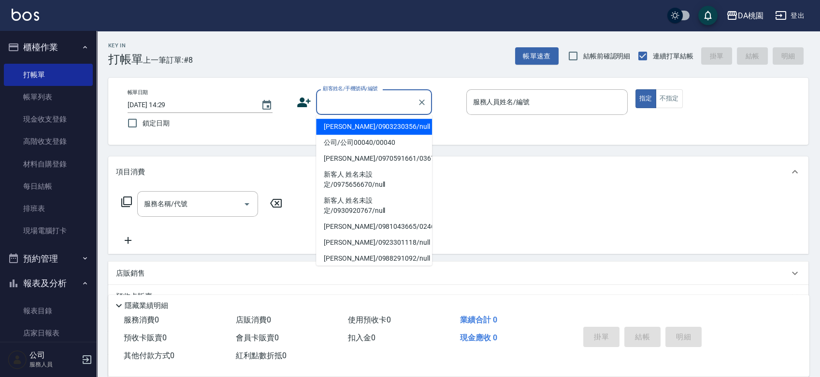
click at [404, 106] on input "顧客姓名/手機號碼/編號" at bounding box center [366, 102] width 93 height 17
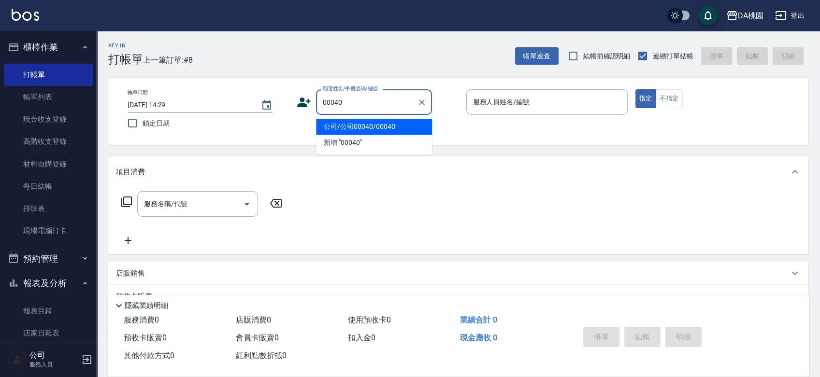
type input "公司/公司00040/00040"
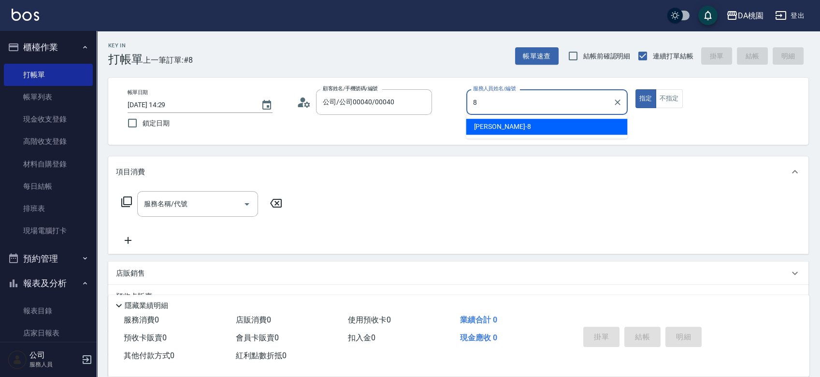
type input "桑妮-8"
type button "true"
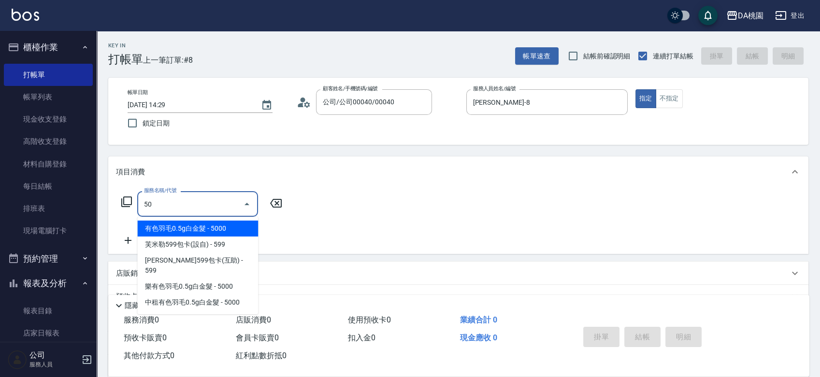
type input "501"
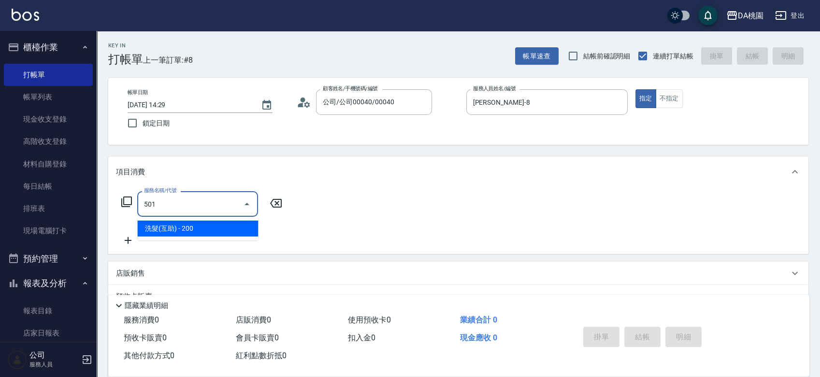
type input "20"
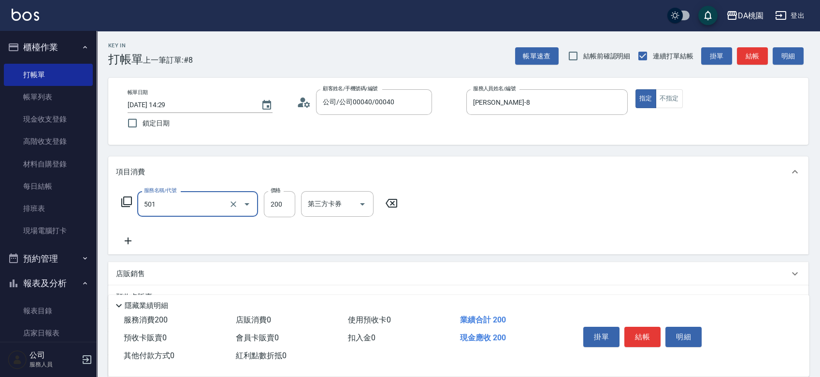
type input "洗髮(互助)(501)"
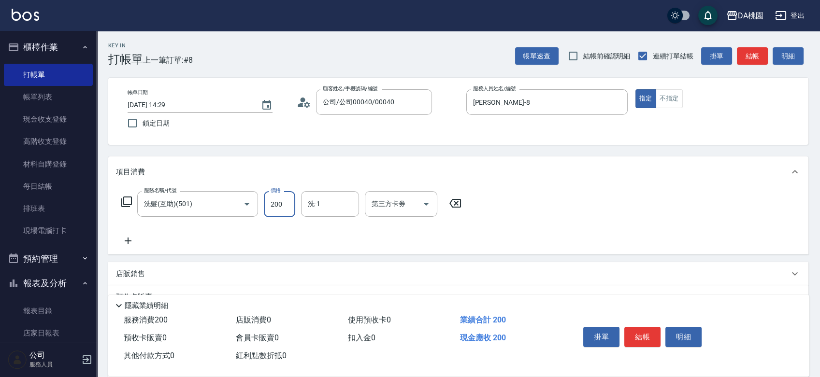
type input "0"
type input "35"
type input "30"
type input "350"
type input "可可-19"
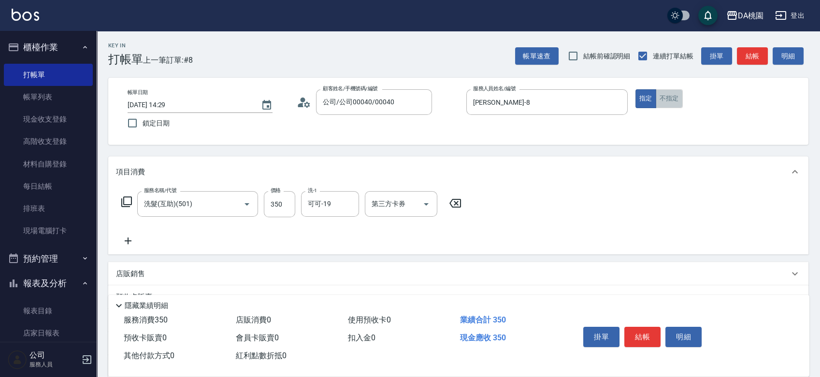
click at [671, 96] on button "不指定" at bounding box center [669, 98] width 27 height 19
click at [645, 333] on button "結帳" at bounding box center [642, 337] width 36 height 20
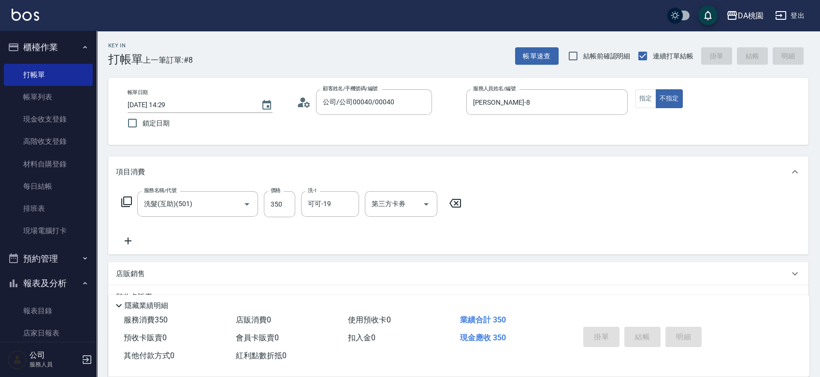
type input "2025/08/23 14:37"
type input "0"
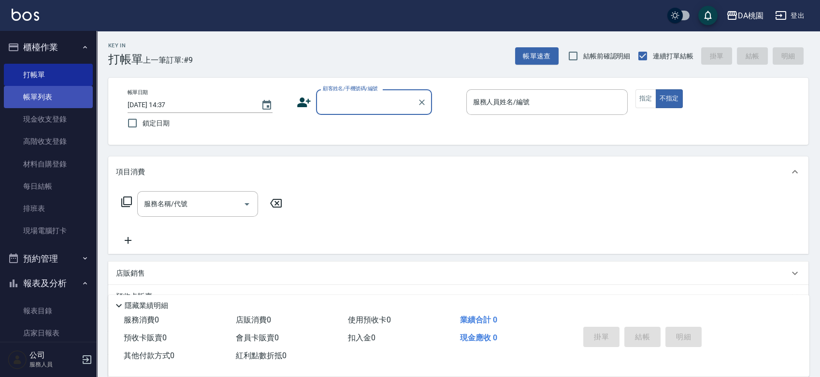
click at [46, 100] on link "帳單列表" at bounding box center [48, 97] width 89 height 22
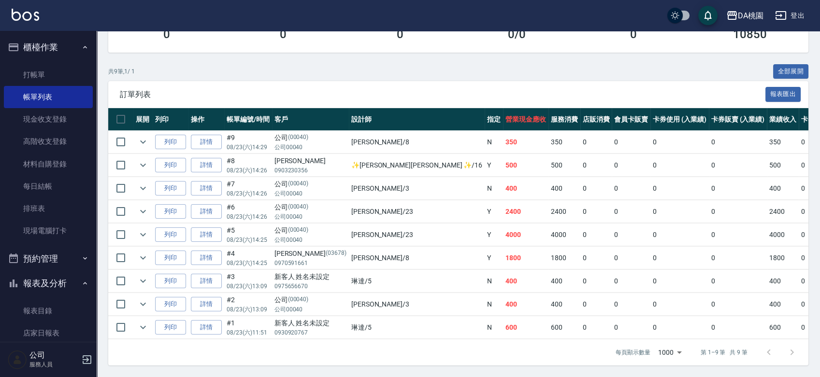
scroll to position [167, 0]
click at [51, 70] on link "打帳單" at bounding box center [48, 75] width 89 height 22
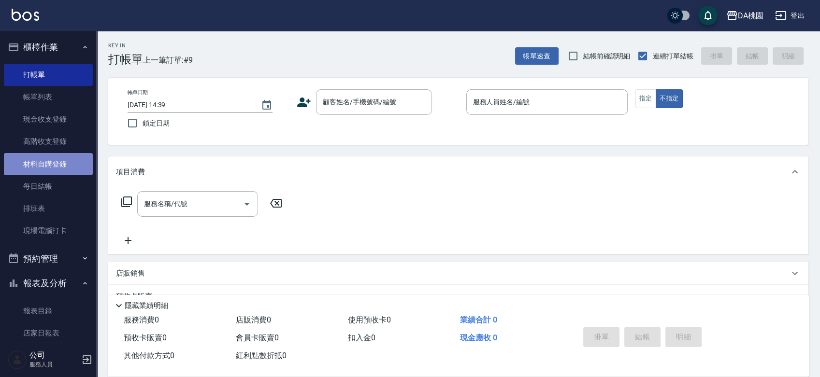
click at [65, 159] on link "材料自購登錄" at bounding box center [48, 164] width 89 height 22
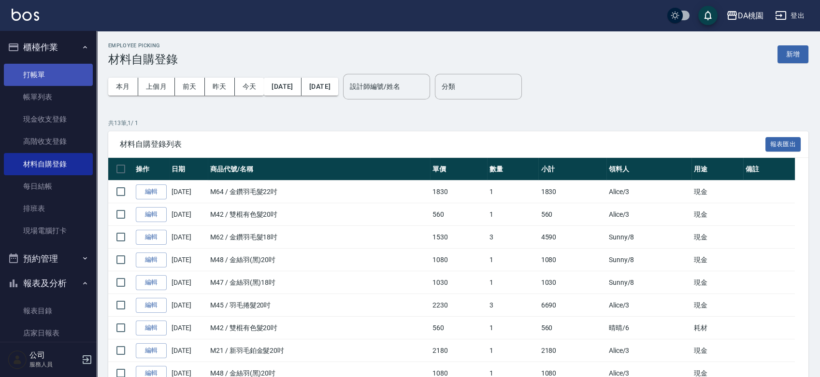
click at [58, 80] on link "打帳單" at bounding box center [48, 75] width 89 height 22
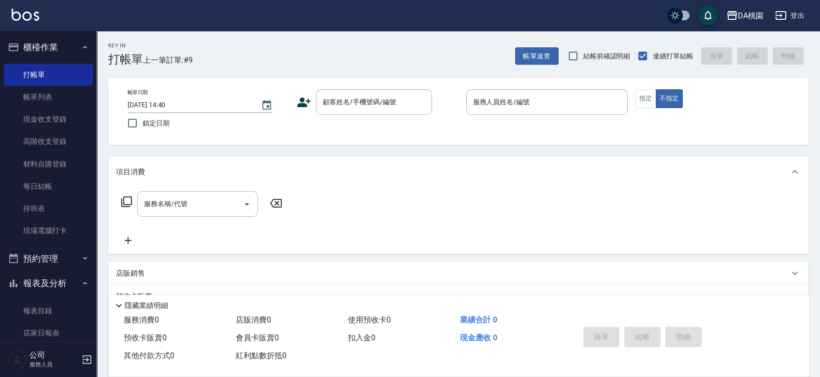
click at [443, 129] on div "帳單日期 2025/08/23 14:40 鎖定日期 顧客姓名/手機號碼/編號 顧客姓名/手機號碼/編號 服務人員姓名/編號 服務人員姓名/編號 指定 不指定" at bounding box center [458, 111] width 677 height 44
click at [447, 129] on div "帳單日期 2025/08/23 14:40 鎖定日期 顧客姓名/手機號碼/編號 顧客姓名/手機號碼/編號 服務人員姓名/編號 服務人員姓名/編號 指定 不指定" at bounding box center [458, 111] width 677 height 44
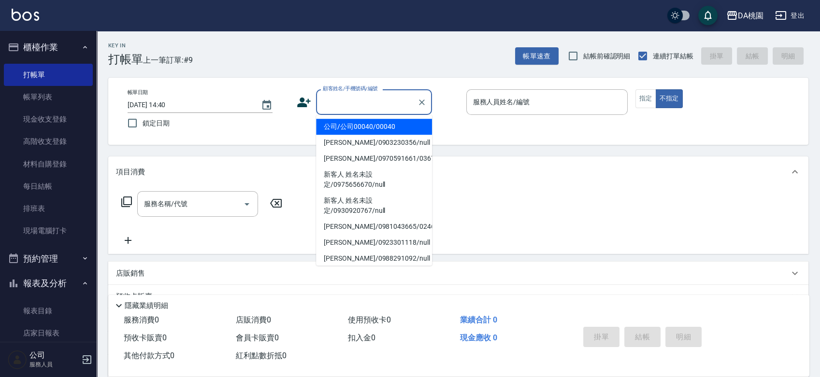
click at [344, 101] on input "顧客姓名/手機號碼/編號" at bounding box center [366, 102] width 93 height 17
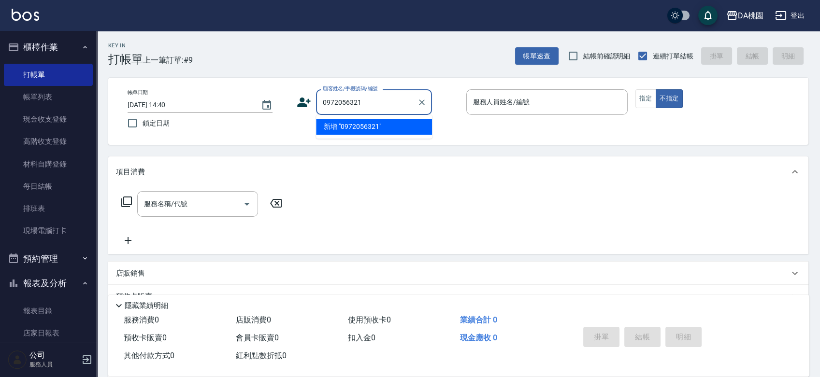
type input "0972056321"
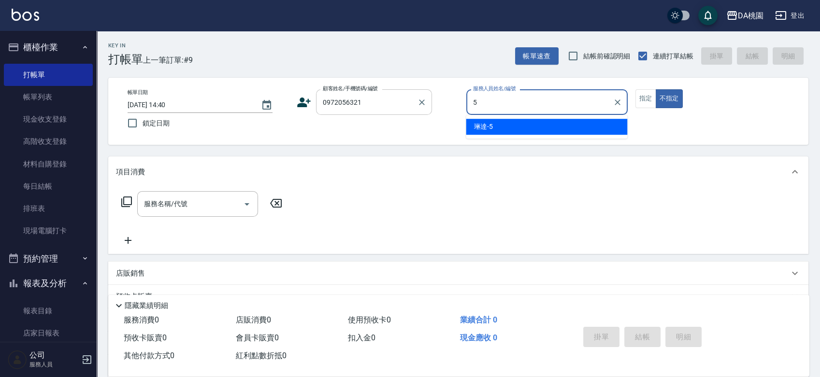
type input "琳達-5"
type button "false"
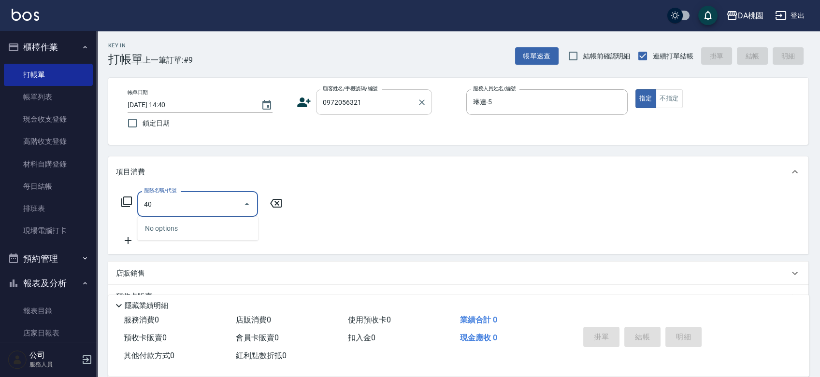
type input "400"
type input "150"
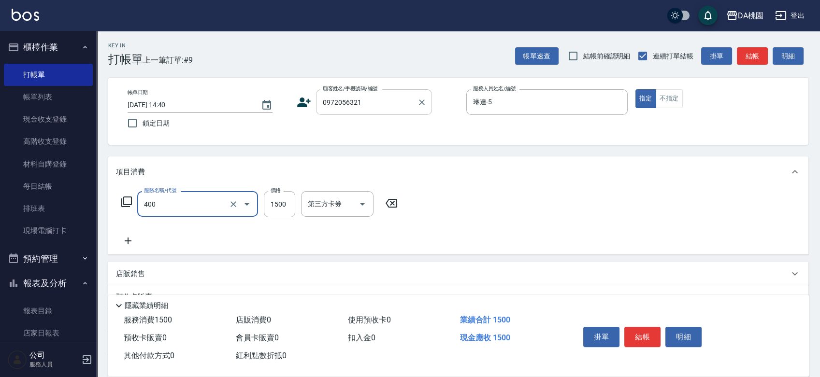
type input "染髮(400)"
type input "2"
type input "0"
type input "208"
type input "200"
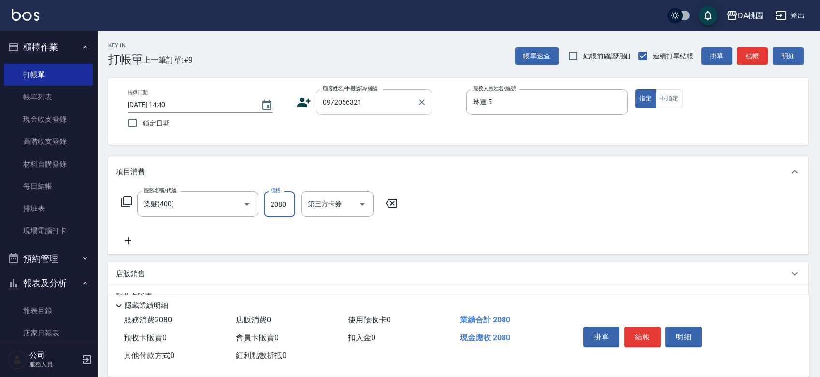
type input "2080"
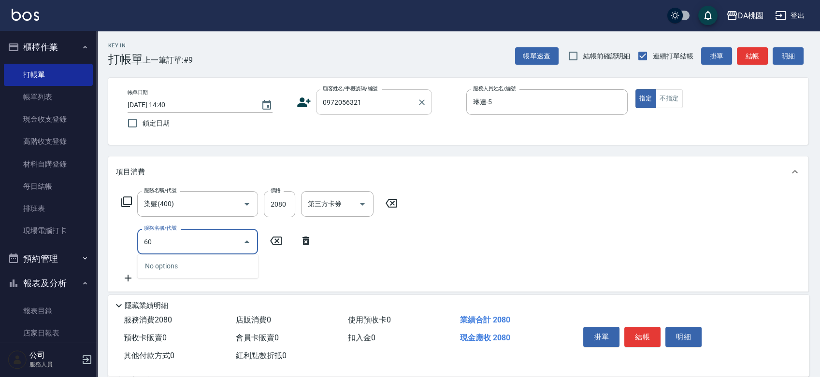
type input "608"
type input "320"
type input "鱗脂質護髮(608)"
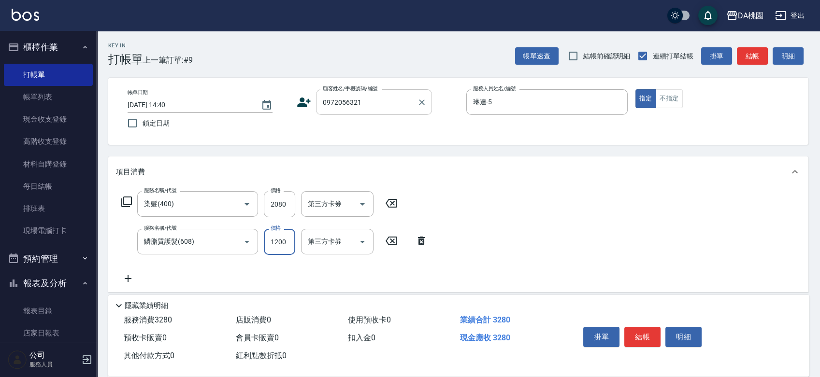
type input "1"
type input "200"
type input "150"
type input "350"
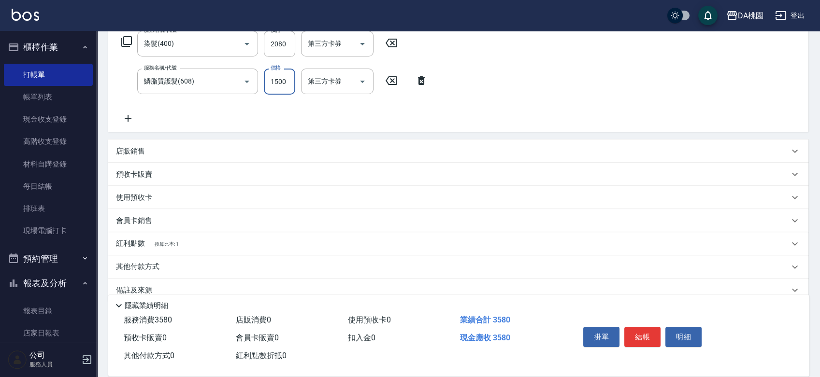
scroll to position [161, 0]
type input "1500"
click at [201, 265] on div "其他付款方式" at bounding box center [452, 266] width 673 height 11
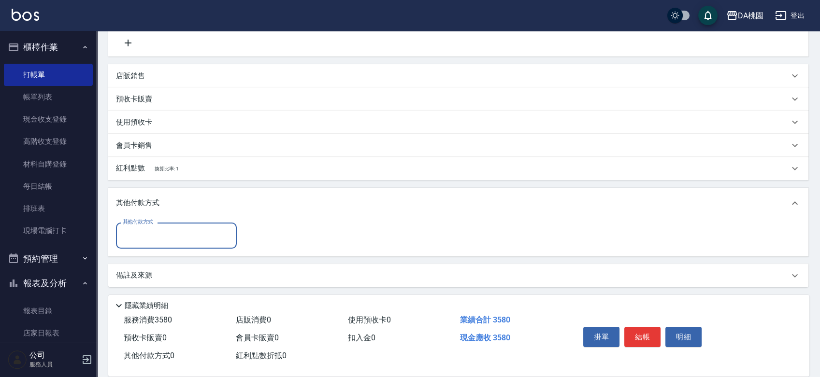
scroll to position [236, 0]
click at [165, 229] on input "其他付款方式" at bounding box center [176, 235] width 112 height 17
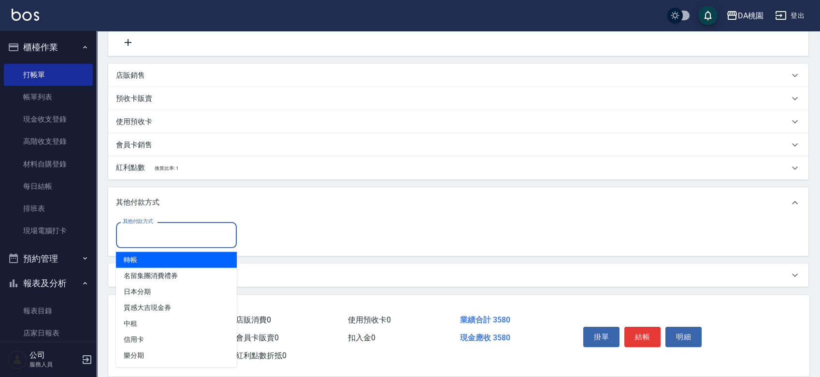
click at [158, 258] on span "轉帳" at bounding box center [176, 260] width 121 height 16
type input "轉帳"
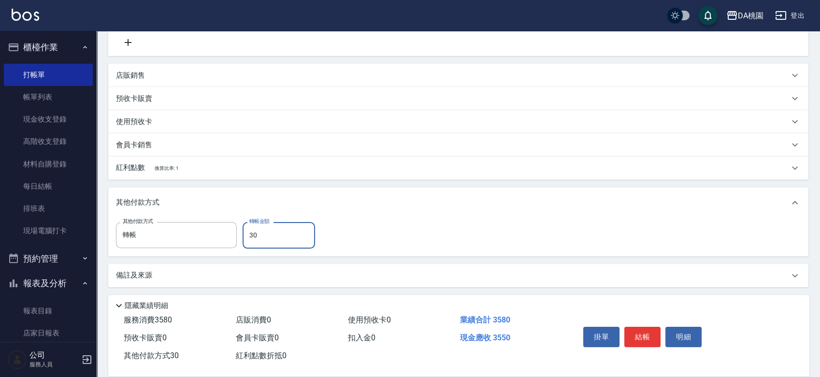
type input "350"
type input "320"
type input "3580"
type input "0"
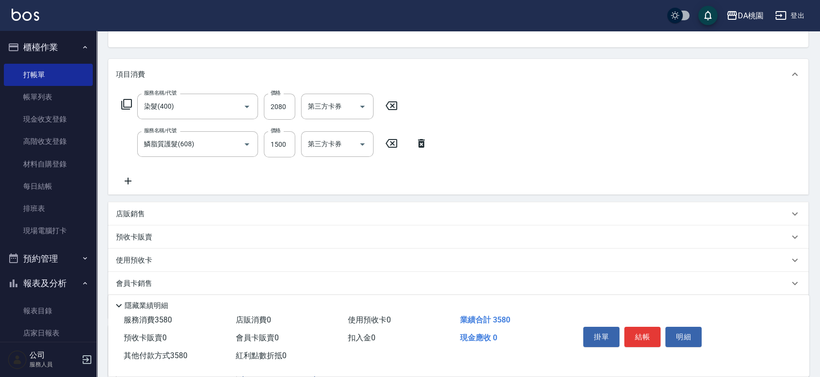
scroll to position [0, 0]
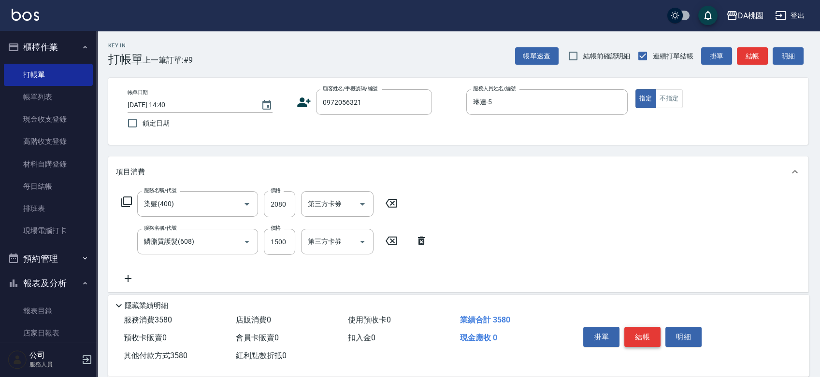
type input "3580"
click at [636, 339] on button "結帳" at bounding box center [642, 337] width 36 height 20
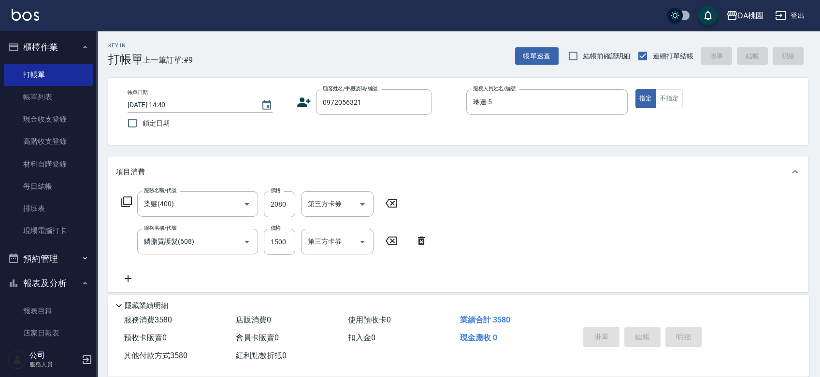
type input "2025/08/23 15:13"
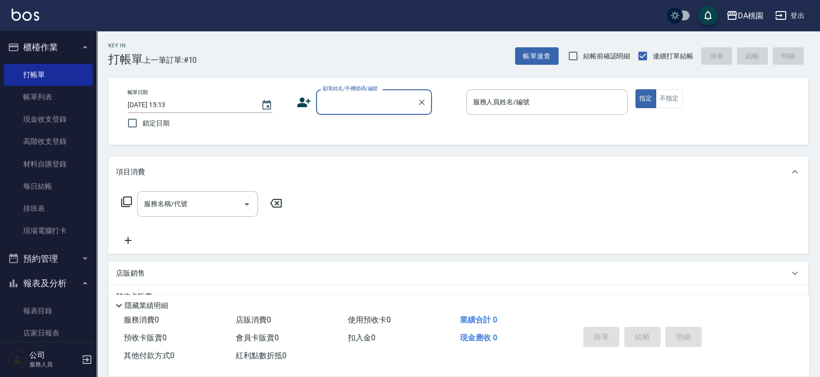
click at [453, 130] on div "帳單日期 2025/08/23 15:13 鎖定日期 顧客姓名/手機號碼/編號 顧客姓名/手機號碼/編號 服務人員姓名/編號 服務人員姓名/編號 指定 不指定" at bounding box center [458, 111] width 677 height 44
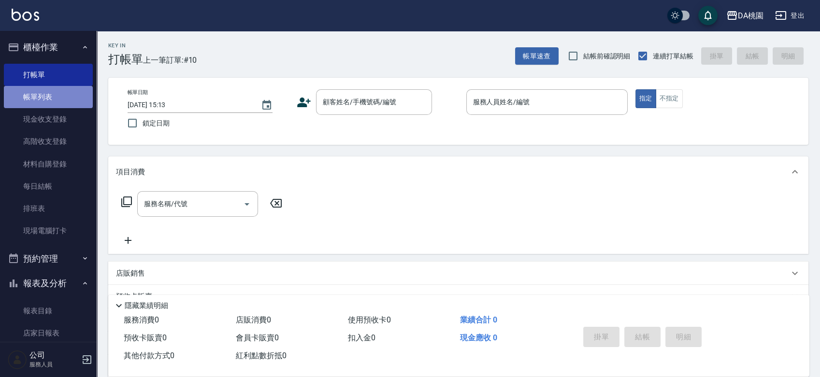
click at [65, 87] on link "帳單列表" at bounding box center [48, 97] width 89 height 22
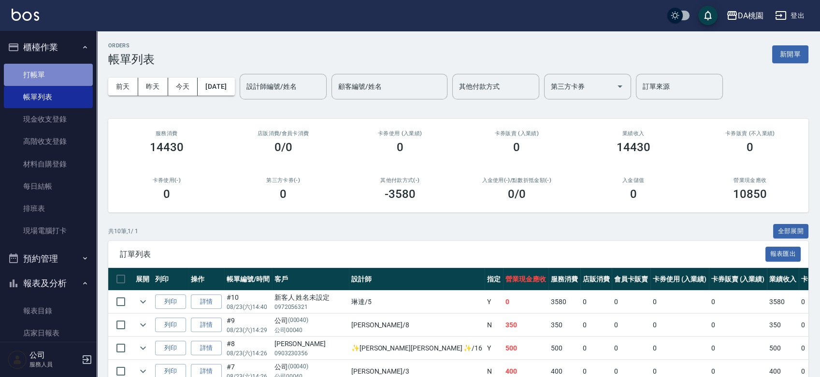
click at [62, 74] on link "打帳單" at bounding box center [48, 75] width 89 height 22
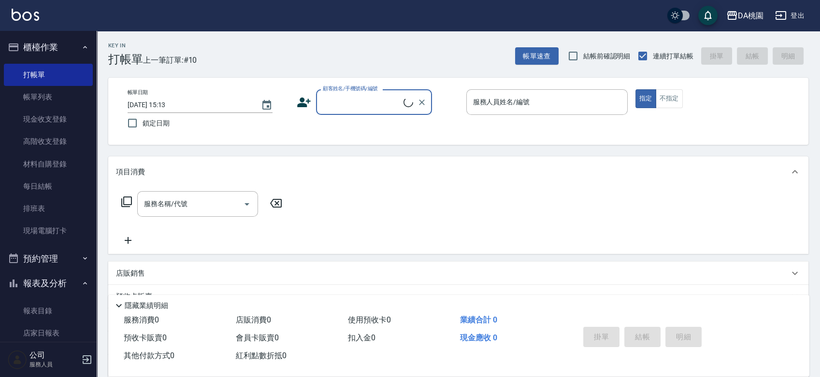
scroll to position [268, 0]
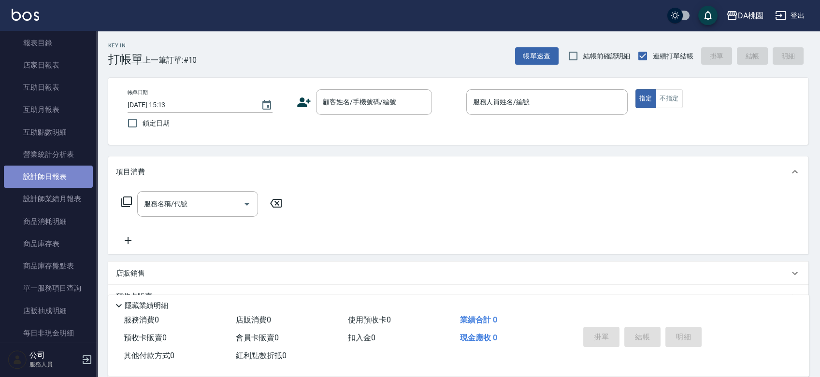
click at [66, 180] on link "設計師日報表" at bounding box center [48, 177] width 89 height 22
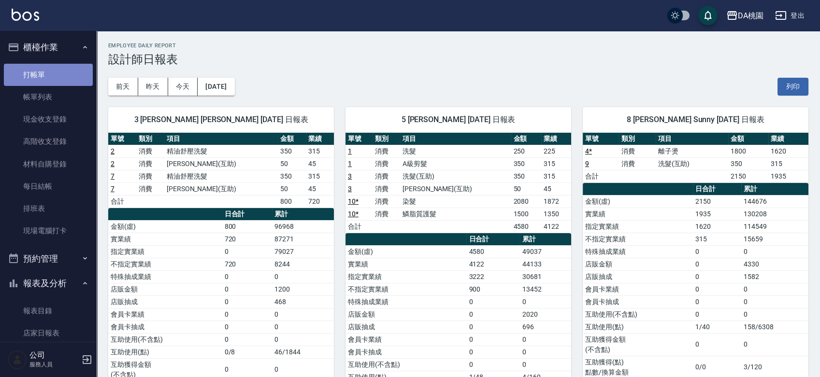
click at [49, 74] on link "打帳單" at bounding box center [48, 75] width 89 height 22
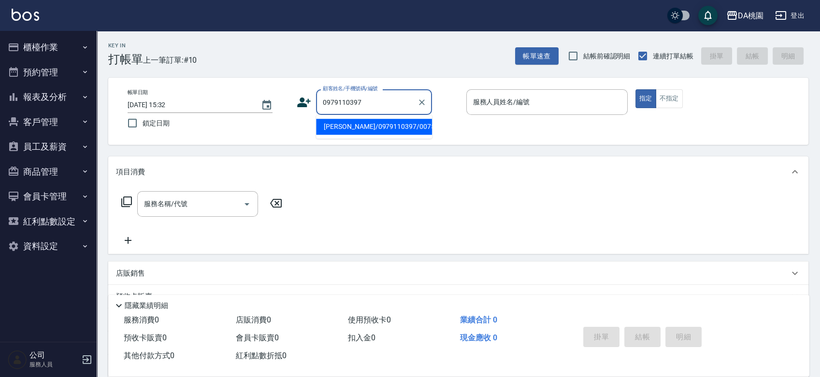
type input "[PERSON_NAME]/0979110397/00751"
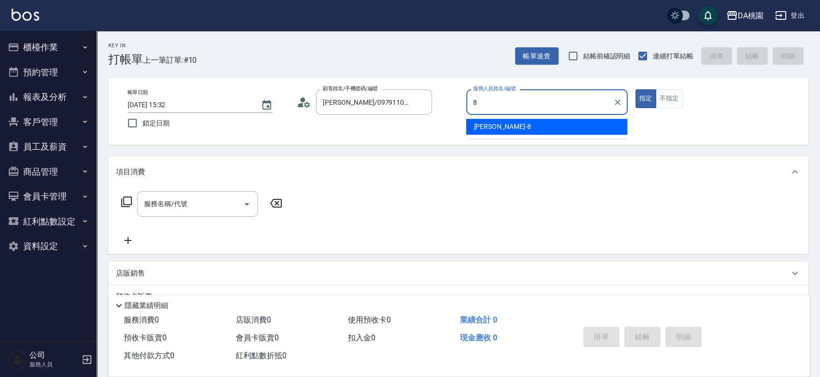
type input "[PERSON_NAME]-8"
type button "true"
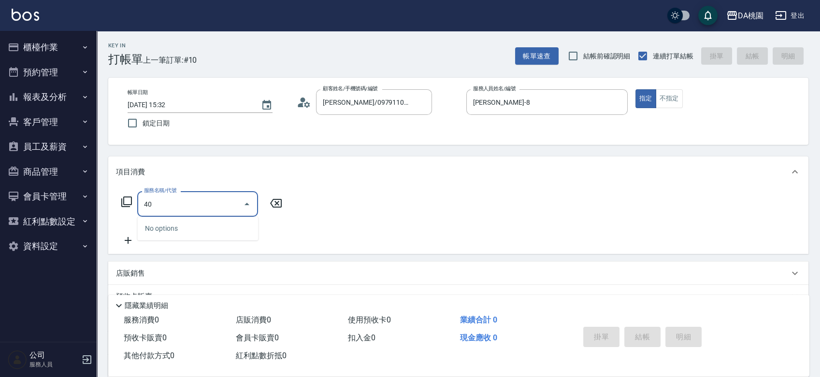
type input "401"
type input "150"
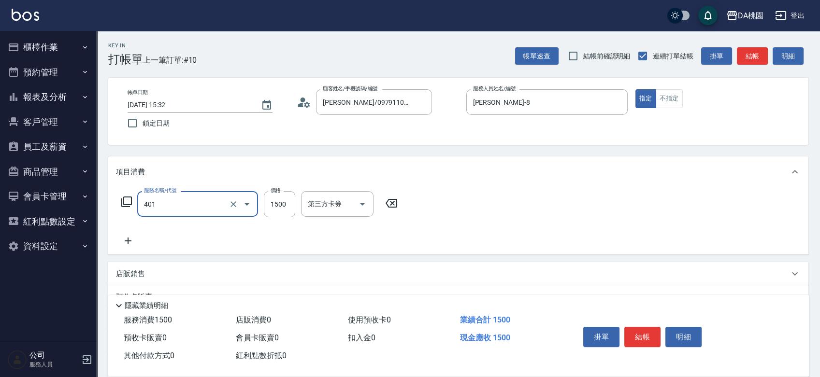
type input "染髮(互助)(401)"
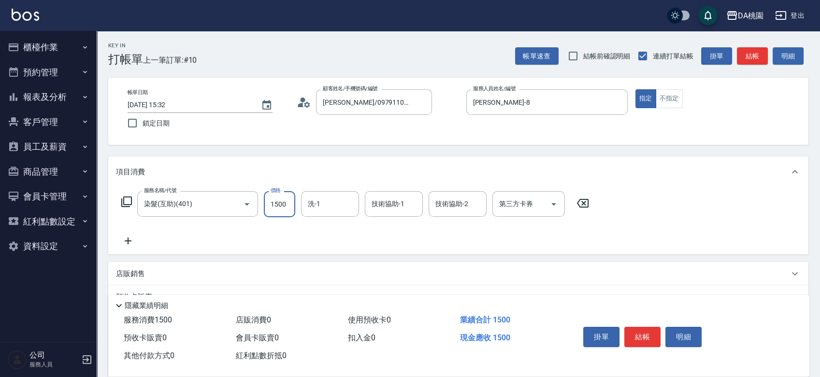
type input "1"
type input "0"
type input "120"
type input "10"
type input "1200"
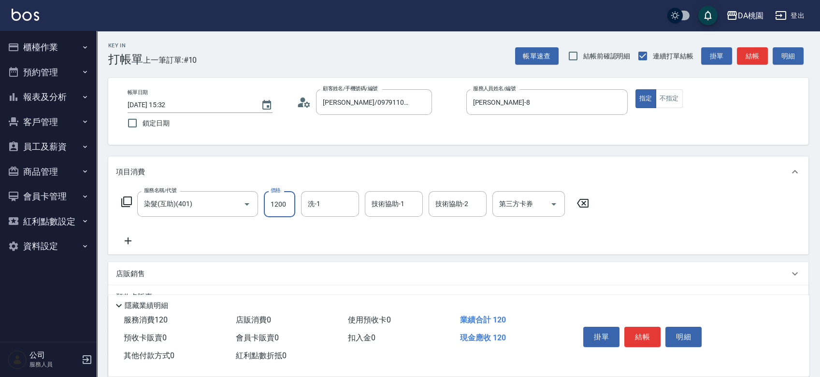
type input "120"
type input "葶葶-20"
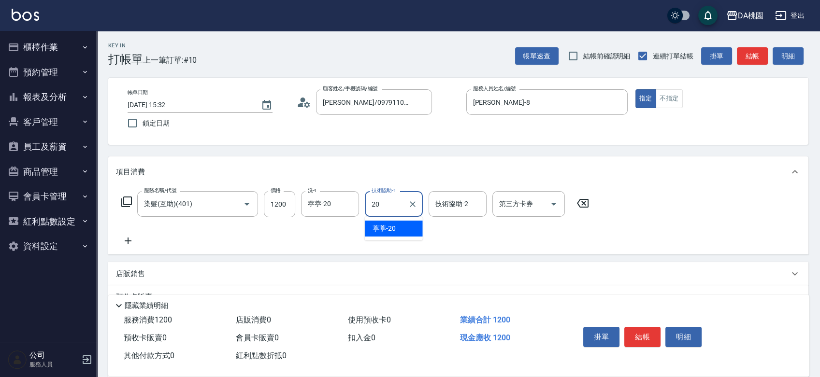
type input "葶葶-20"
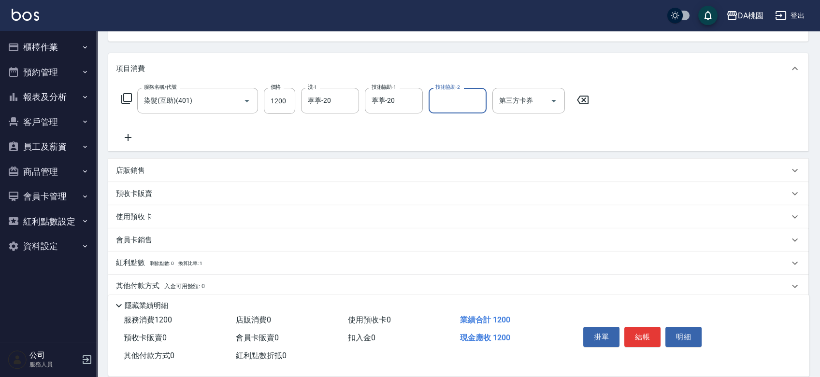
scroll to position [107, 0]
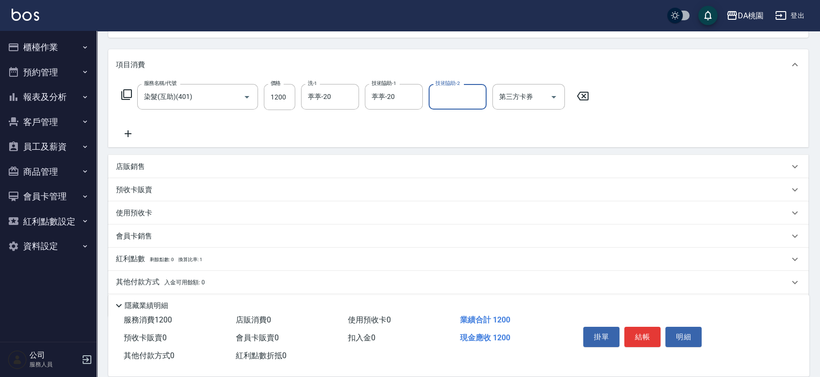
click at [282, 167] on div "店販銷售" at bounding box center [452, 167] width 673 height 10
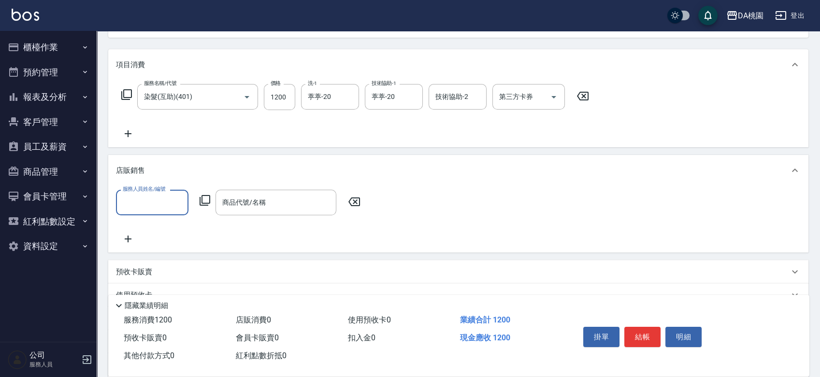
scroll to position [0, 0]
type input "桑妮-8"
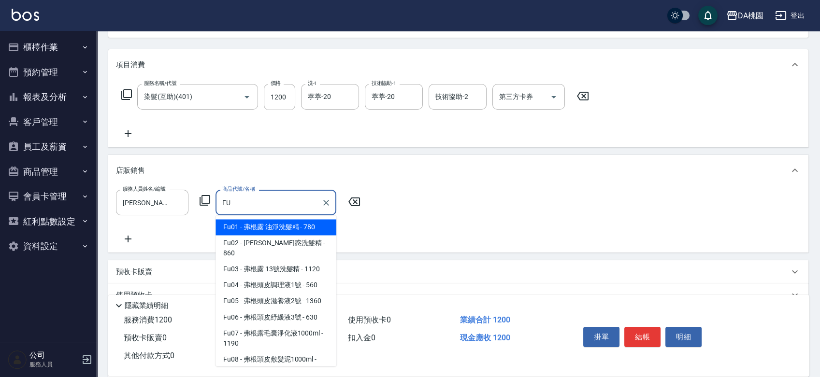
type input "F"
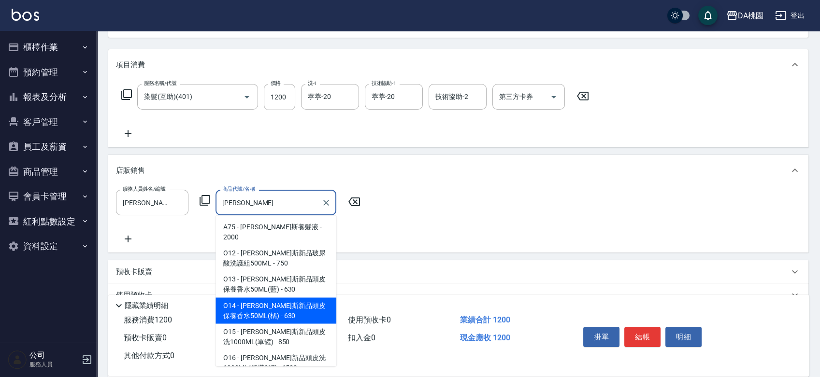
type input "喬娜斯新品頭皮保養香水50ML(橘)"
type input "180"
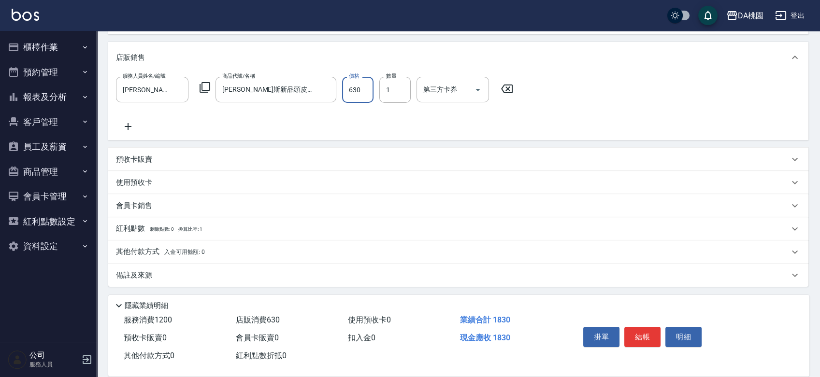
scroll to position [221, 0]
click at [255, 249] on div "其他付款方式 入金可用餘額: 0" at bounding box center [452, 251] width 673 height 11
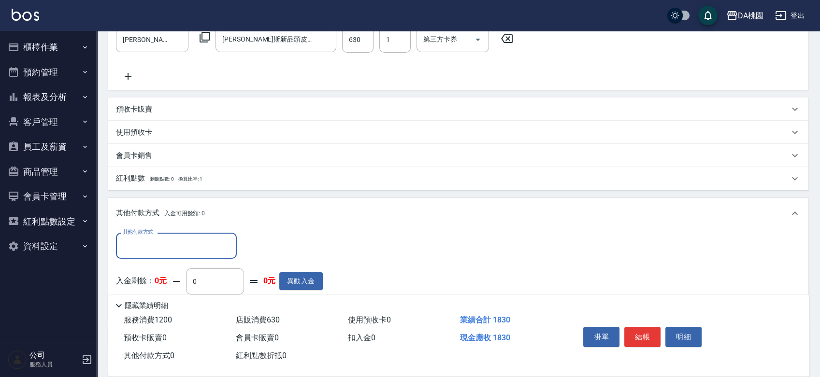
scroll to position [329, 0]
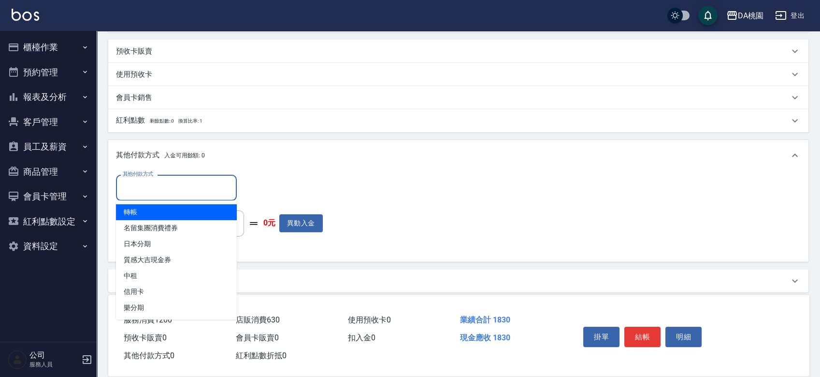
click at [199, 188] on input "其他付款方式" at bounding box center [176, 187] width 112 height 17
click at [169, 214] on span "轉帳" at bounding box center [176, 212] width 121 height 16
type input "轉帳"
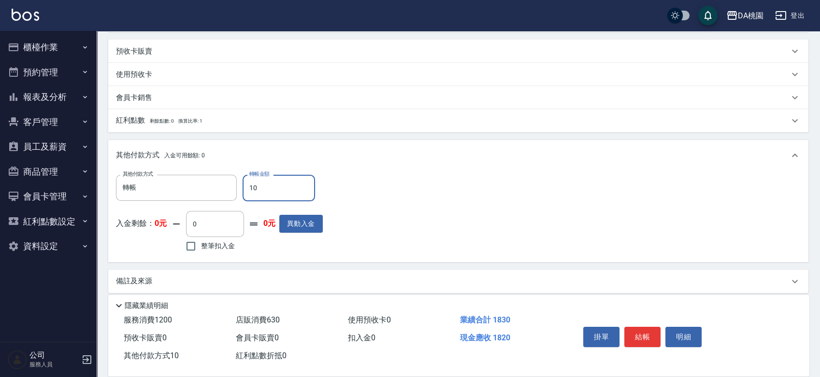
type input "180"
type input "160"
type input "1830"
type input "0"
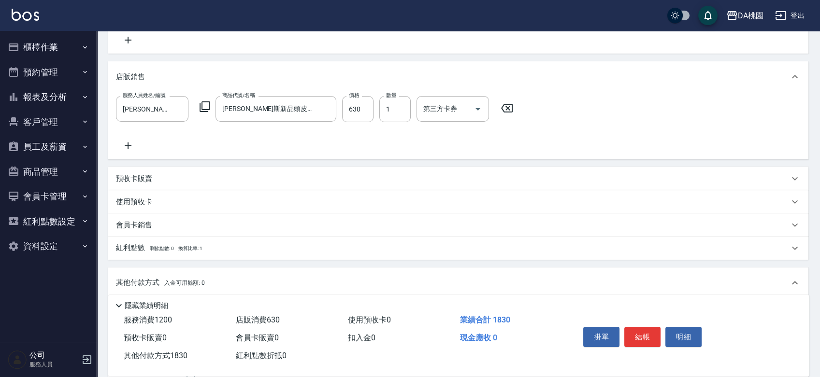
scroll to position [6, 0]
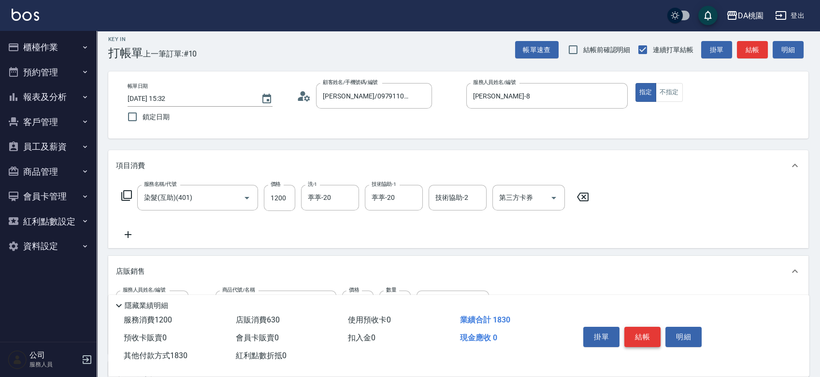
type input "1830"
click at [645, 330] on button "結帳" at bounding box center [642, 337] width 36 height 20
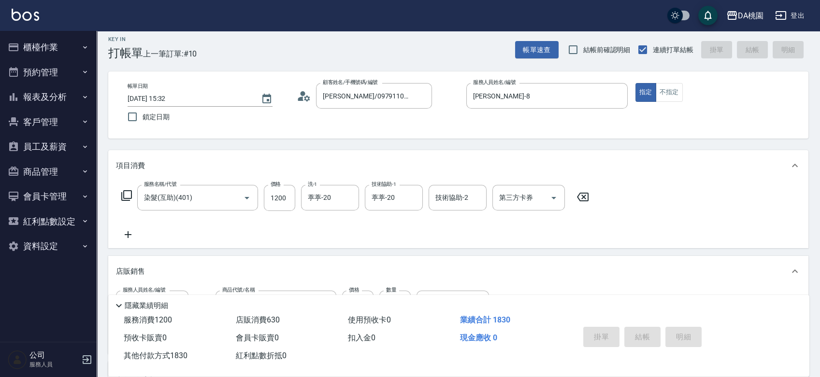
type input "2025/08/23 15:33"
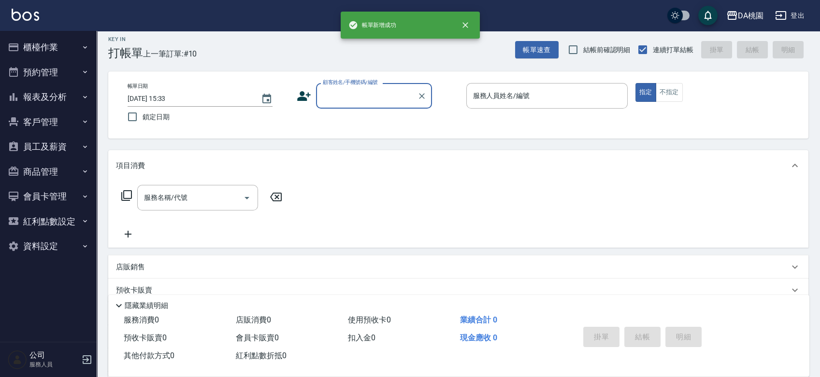
scroll to position [0, 0]
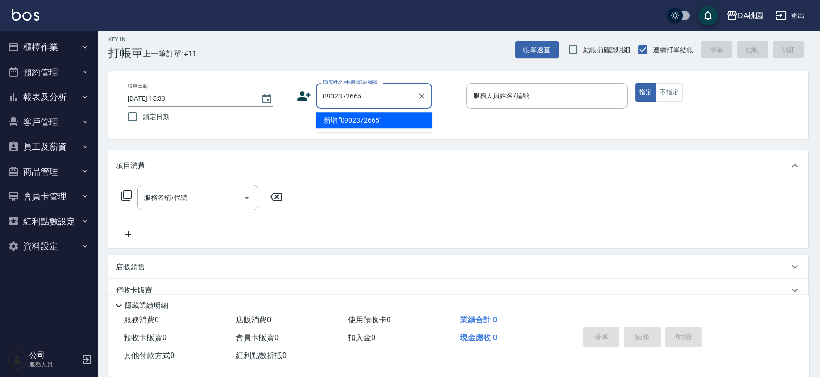
type input "0902372665"
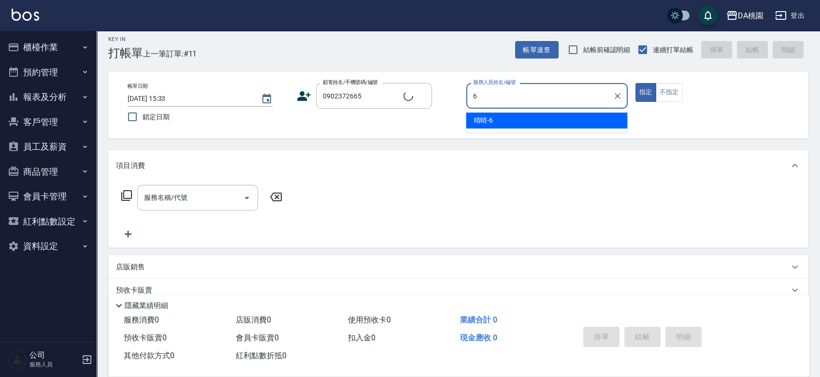
type input "晴晴-6"
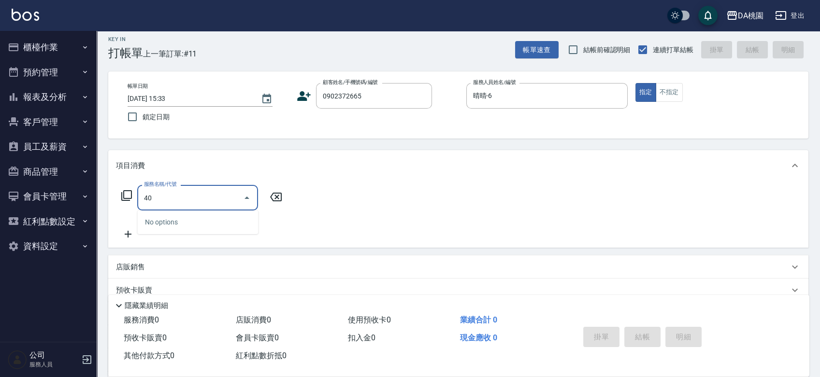
type input "400"
type input "150"
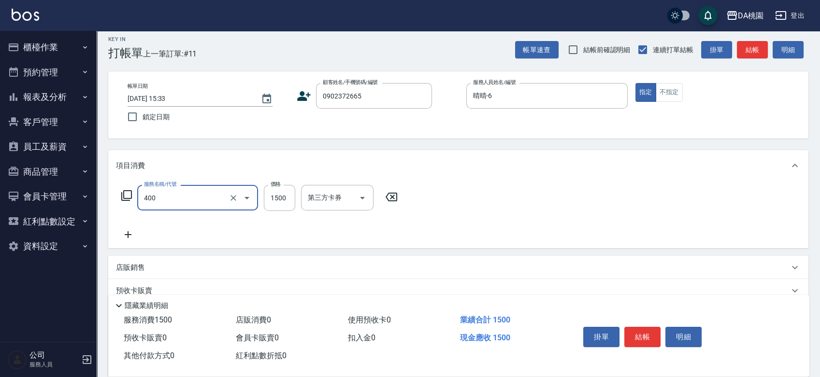
type input "染髮(400)"
type input "0"
type input "37"
type input "30"
type input "3799"
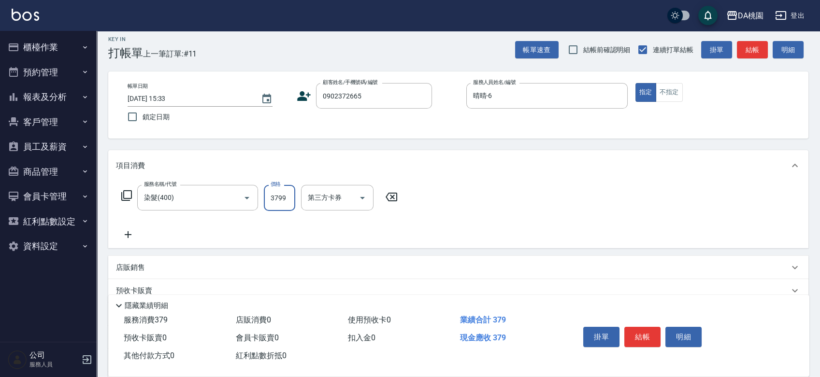
type input "370"
type input "3799"
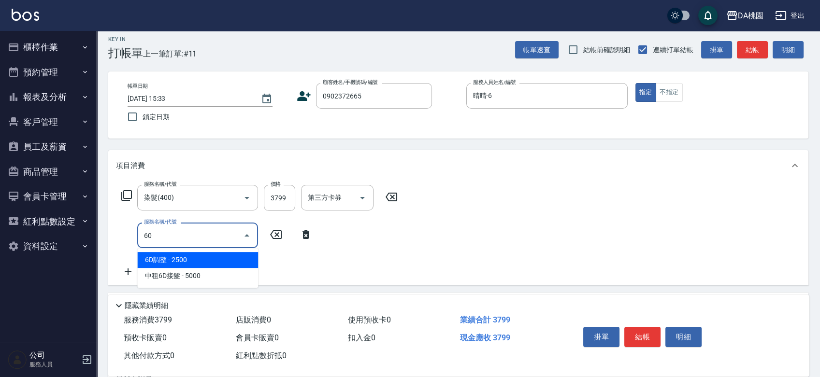
type input "608"
type input "490"
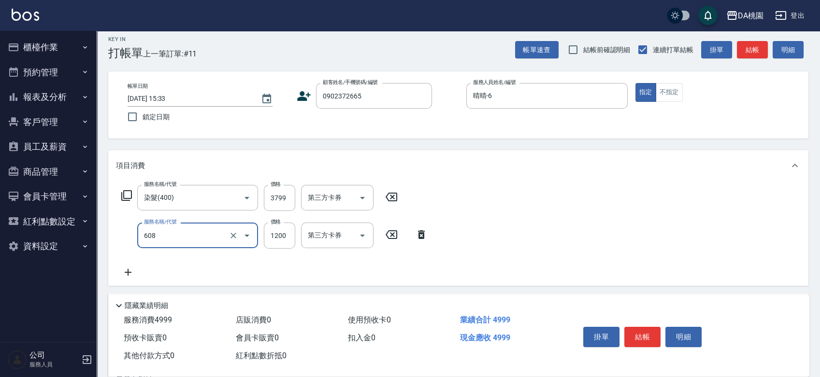
type input "鱗脂質護髮(608)"
type input "380"
type input "150"
type input "390"
type input "1500"
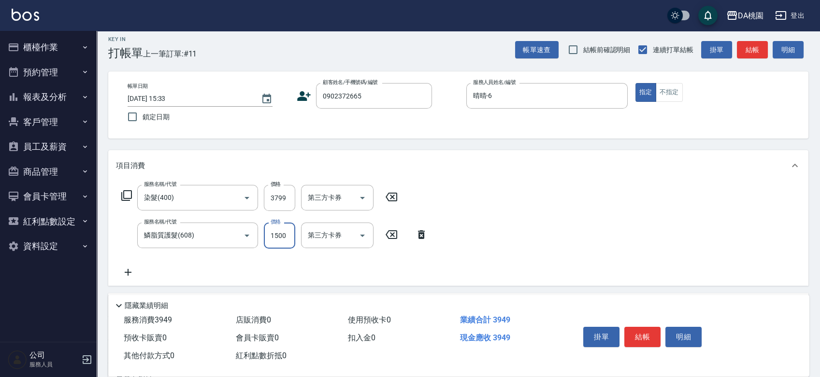
type input "520"
type input "1500"
click at [638, 335] on button "結帳" at bounding box center [642, 337] width 36 height 20
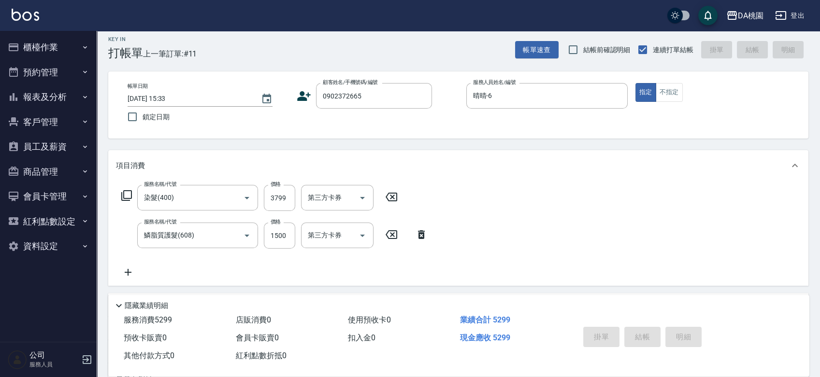
type input "2025/08/23 16:03"
type input "0"
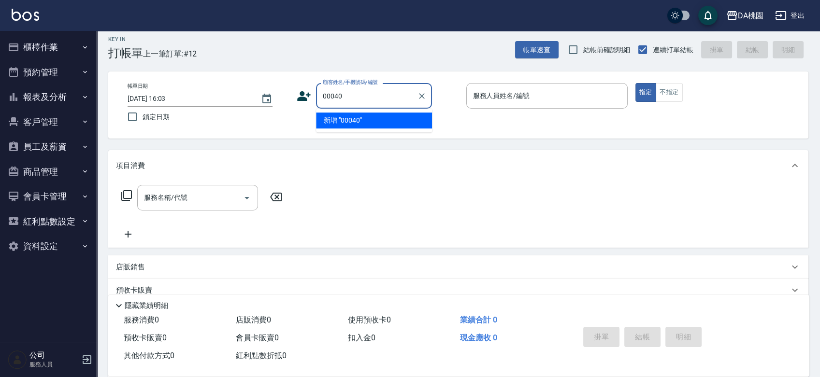
type input "00040"
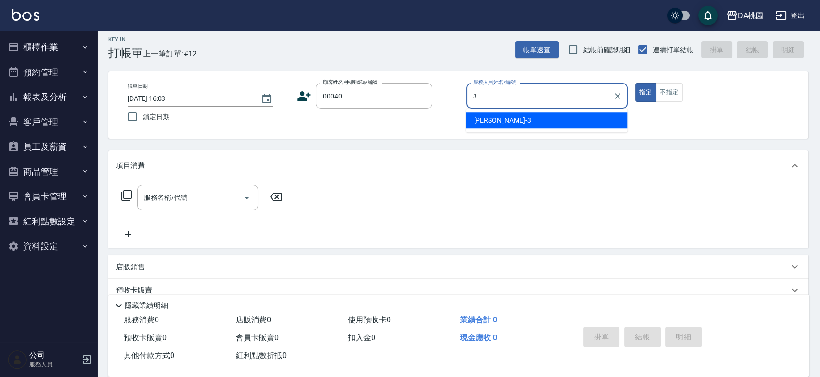
type input "[PERSON_NAME]-3"
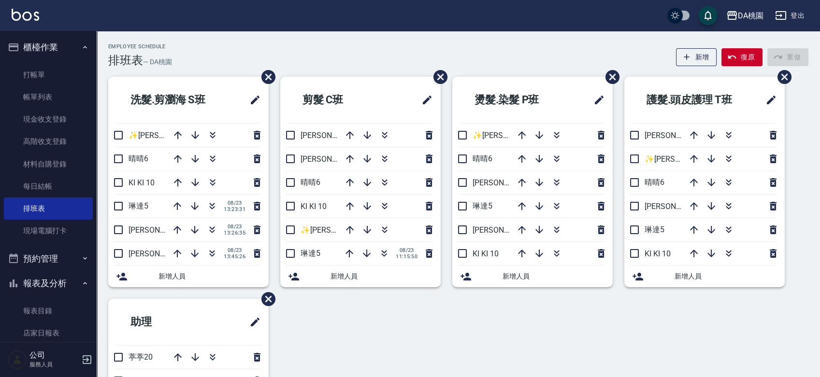
click at [437, 320] on div "洗髮.剪瀏海 S[PERSON_NAME]✨[PERSON_NAME][PERSON_NAME] ✨16 晴晴6 KI KI 10 [PERSON_NAME]…" at bounding box center [453, 287] width 712 height 421
drag, startPoint x: 438, startPoint y: 321, endPoint x: 418, endPoint y: 328, distance: 20.5
click at [418, 328] on div "洗髮.剪瀏海 S[PERSON_NAME]✨[PERSON_NAME][PERSON_NAME] ✨16 晴晴6 KI KI 10 [PERSON_NAME]…" at bounding box center [453, 287] width 712 height 421
click at [479, 335] on div "洗髮.剪瀏海 S[PERSON_NAME]✨[PERSON_NAME][PERSON_NAME] ✨16 晴晴6 KI KI 10 [PERSON_NAME]…" at bounding box center [453, 287] width 712 height 421
click at [386, 133] on icon "button" at bounding box center [384, 133] width 5 height 3
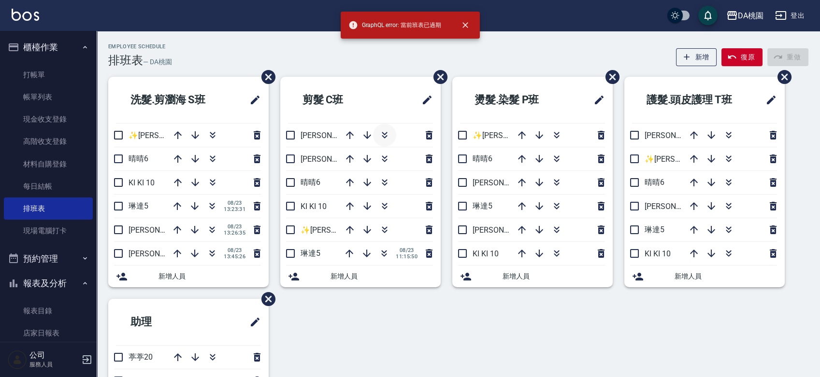
click at [383, 136] on icon "button" at bounding box center [385, 135] width 12 height 12
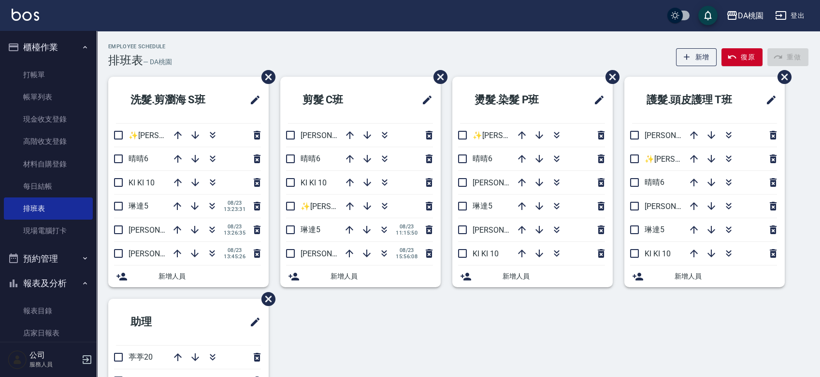
click at [442, 327] on div "洗髮.剪瀏海 S[PERSON_NAME]✨[PERSON_NAME][PERSON_NAME] ✨16 晴晴6 KI KI 10 [PERSON_NAME]…" at bounding box center [453, 287] width 712 height 421
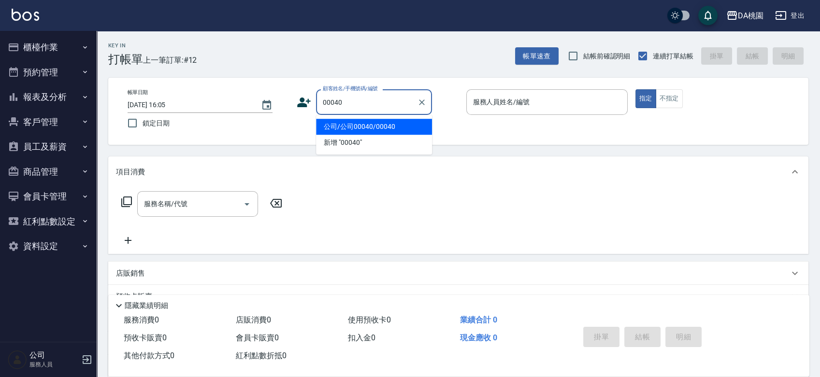
type input "公司/公司00040/00040"
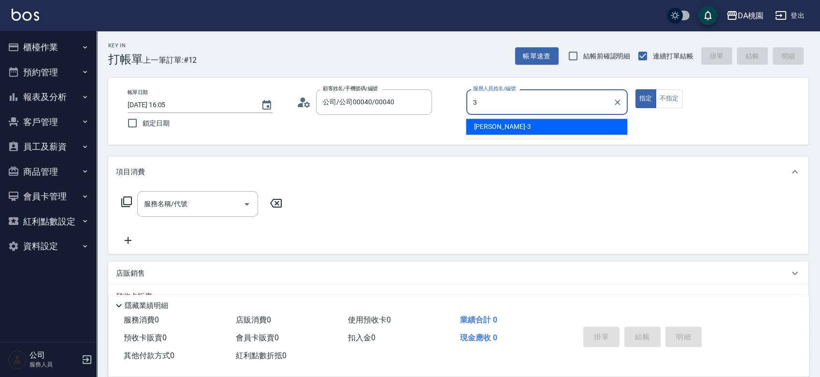
type input "[PERSON_NAME]-3"
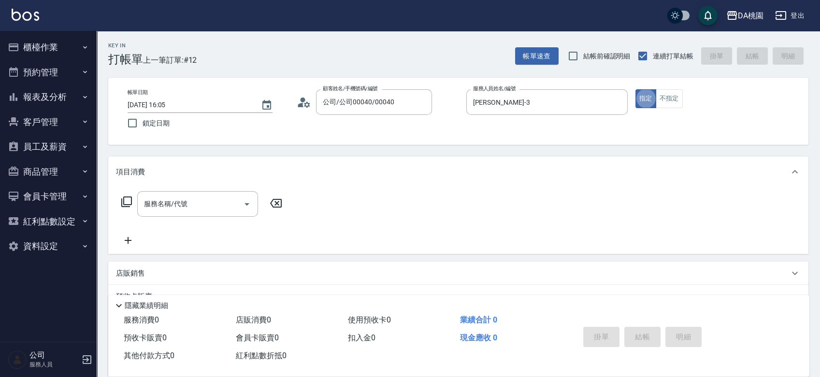
type button "true"
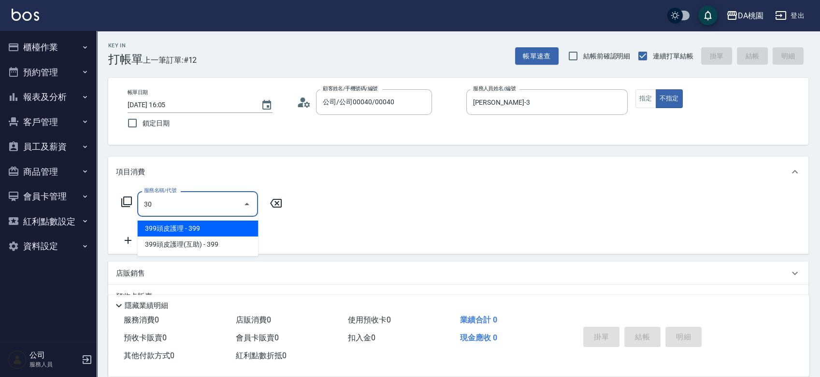
type input "303"
type input "30"
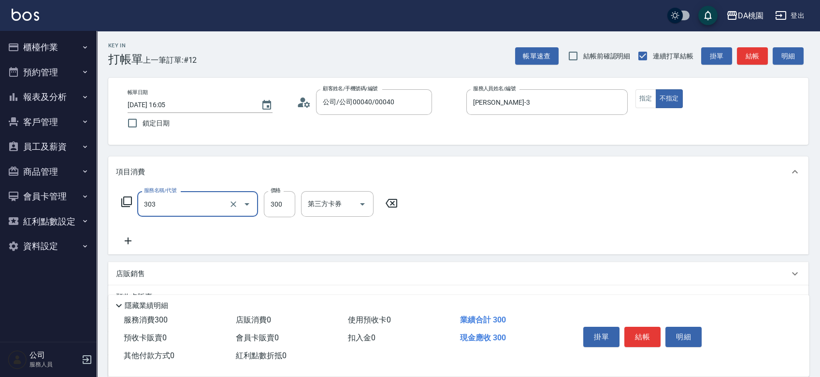
type input "A級剪髮(303)"
type input "0"
type input "35"
type input "30"
type input "350"
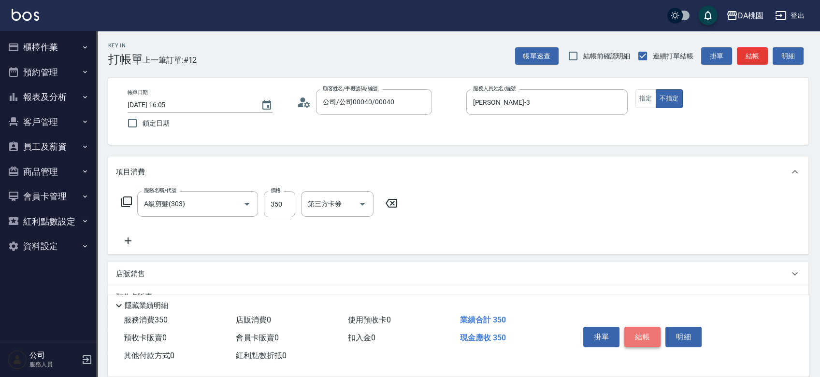
click at [648, 335] on button "結帳" at bounding box center [642, 337] width 36 height 20
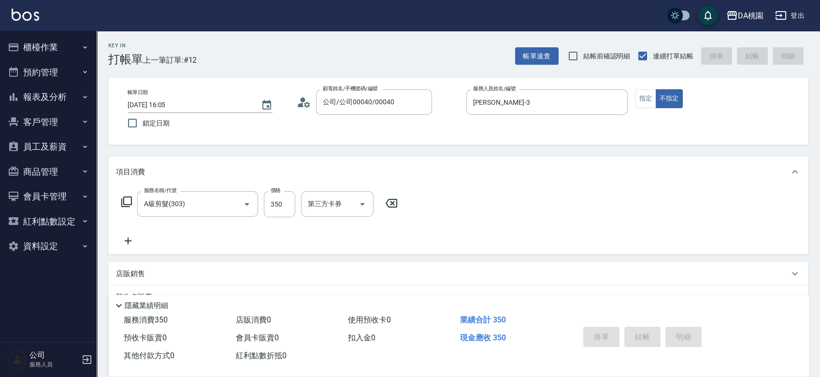
type input "0"
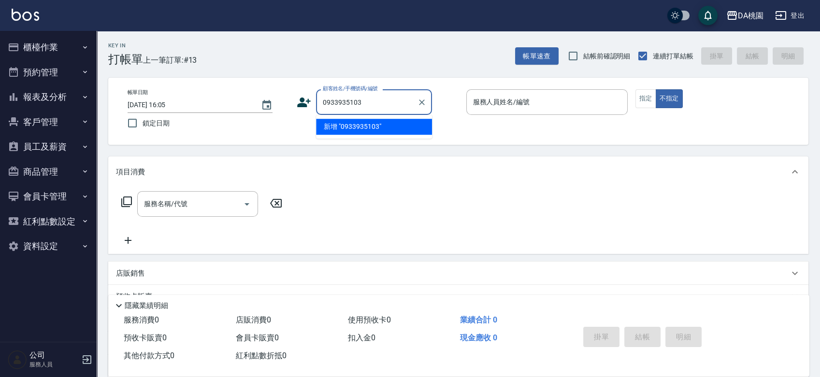
type input "0933935103"
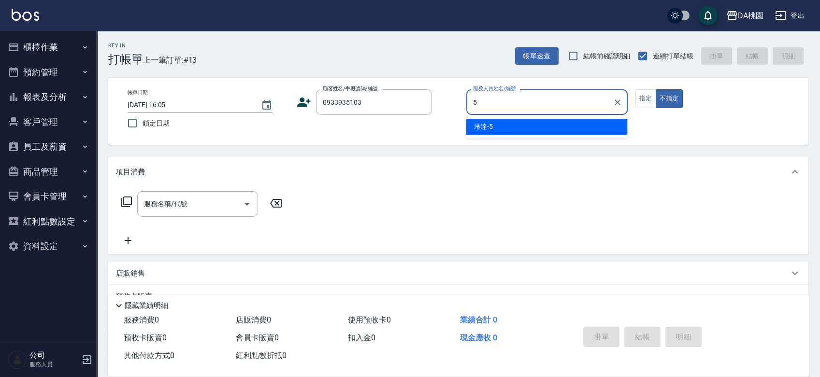
type input "琳達-5"
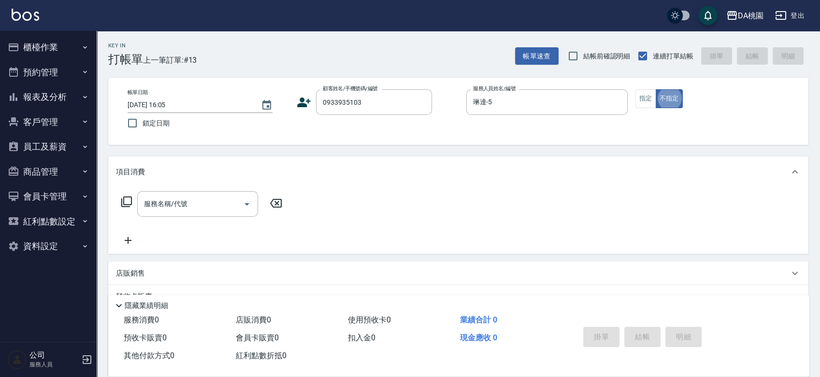
type button "false"
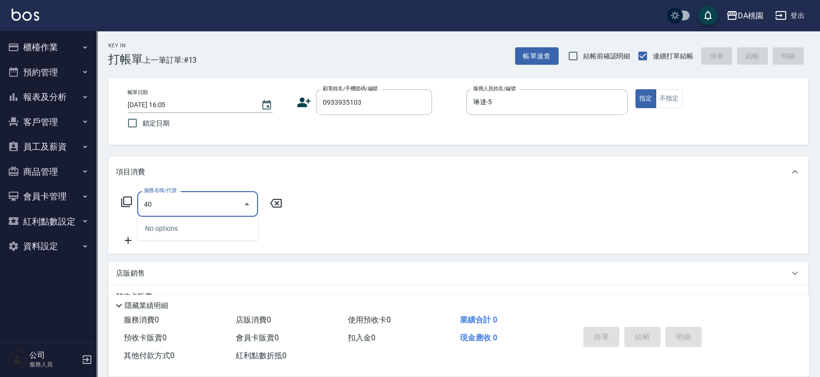
type input "400"
type input "150"
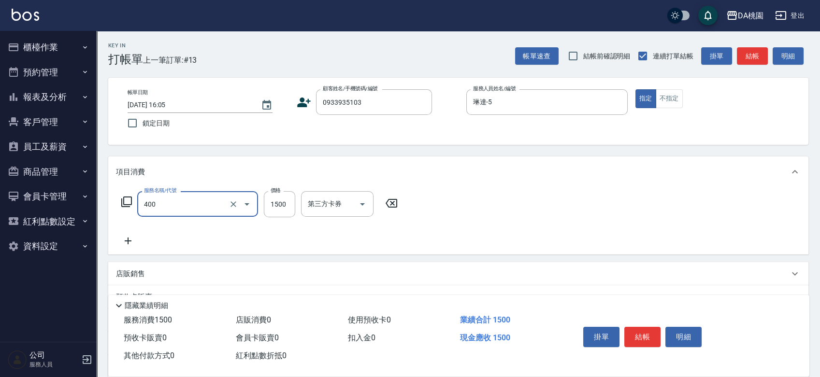
type input "染髮(400)"
type input "0"
type input "14"
type input "10"
type input "1488"
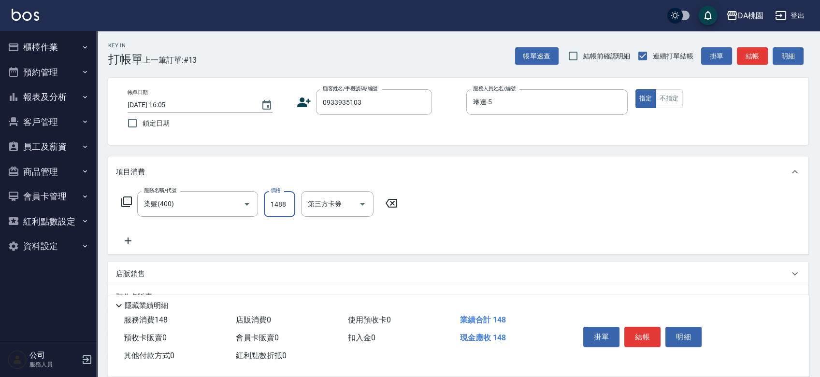
type input "140"
type input "1488"
click at [635, 329] on button "結帳" at bounding box center [642, 337] width 36 height 20
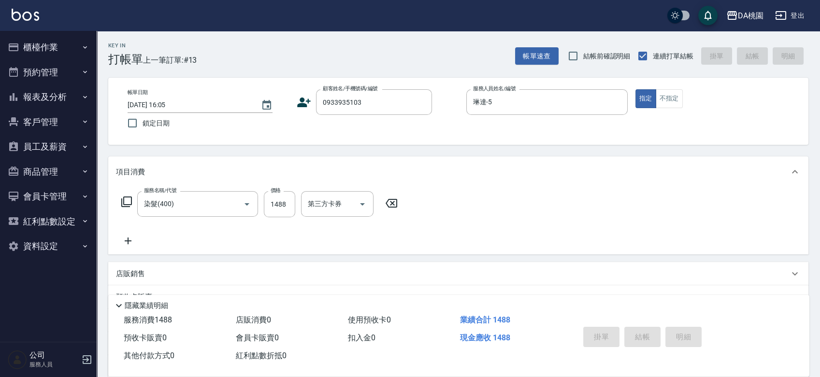
type input "[DATE] 16:06"
type input "0"
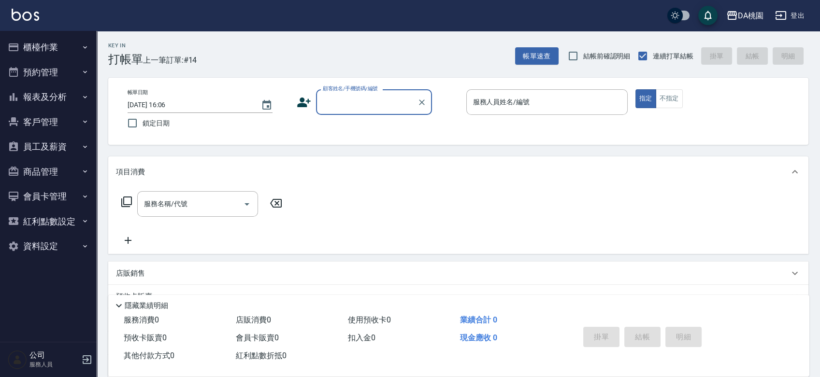
click at [57, 93] on button "報表及分析" at bounding box center [48, 97] width 89 height 25
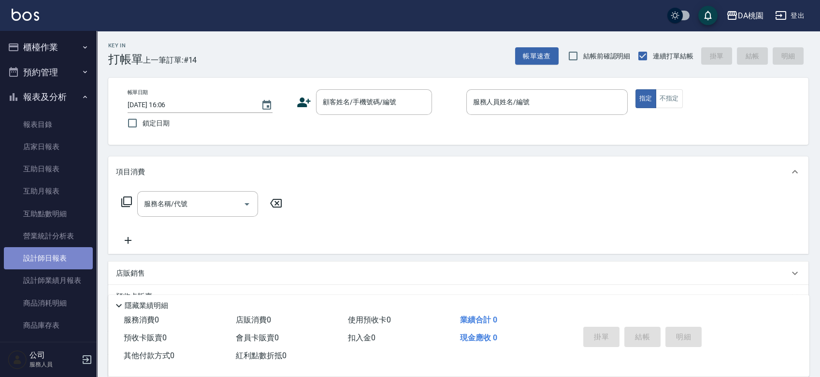
click at [54, 259] on link "設計師日報表" at bounding box center [48, 258] width 89 height 22
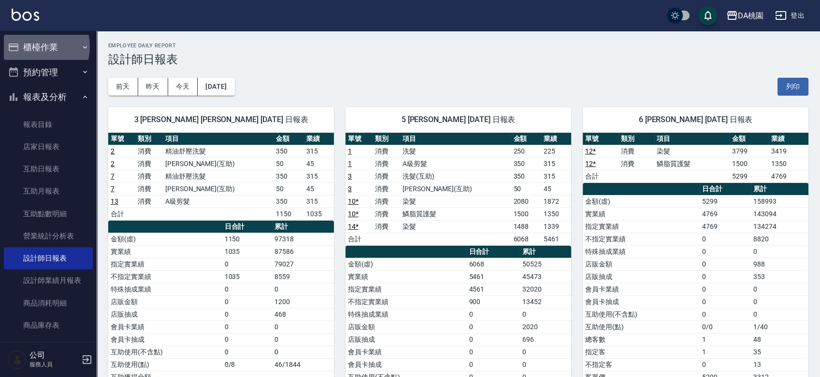
click at [33, 47] on button "櫃檯作業" at bounding box center [48, 47] width 89 height 25
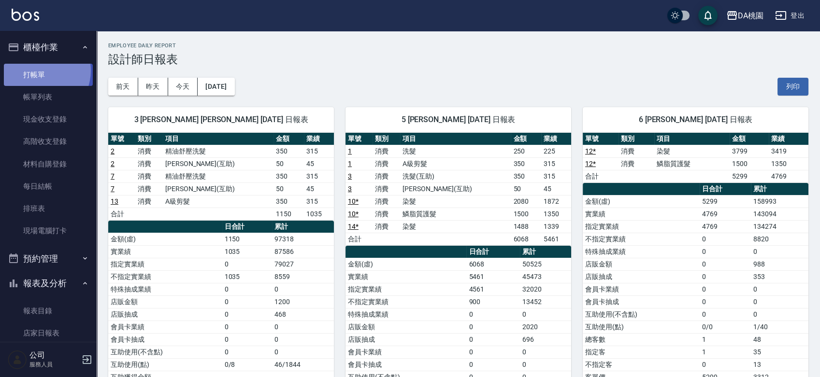
click at [39, 71] on link "打帳單" at bounding box center [48, 75] width 89 height 22
